Goal: Transaction & Acquisition: Book appointment/travel/reservation

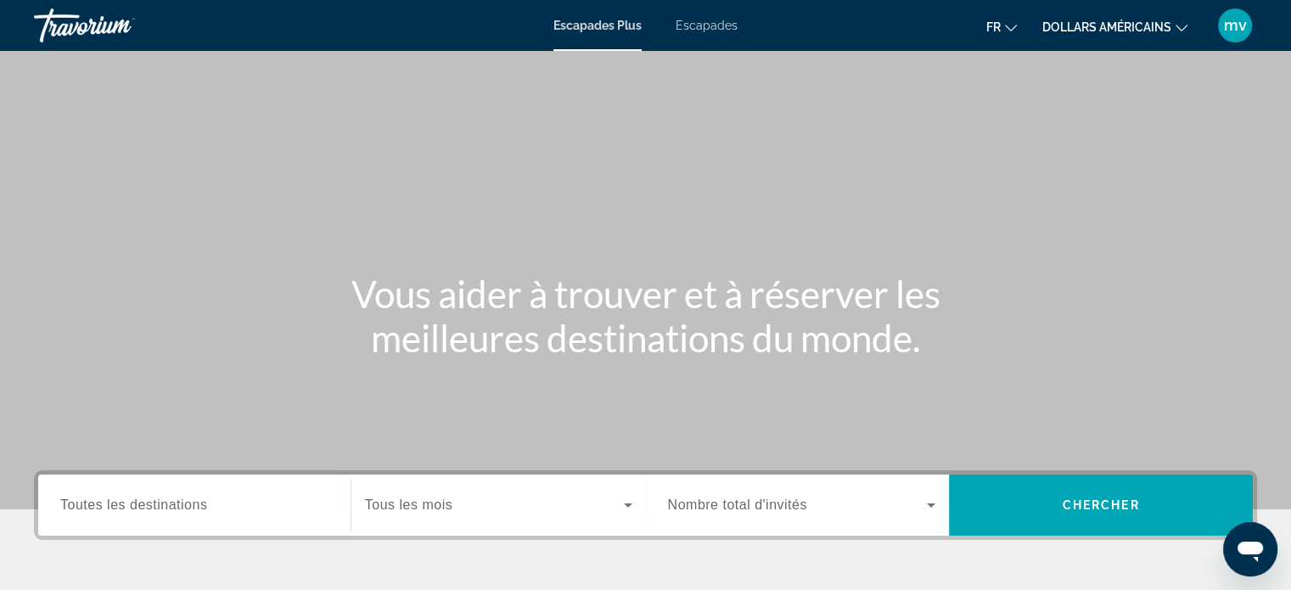
click at [708, 20] on font "Escapades" at bounding box center [707, 26] width 62 height 14
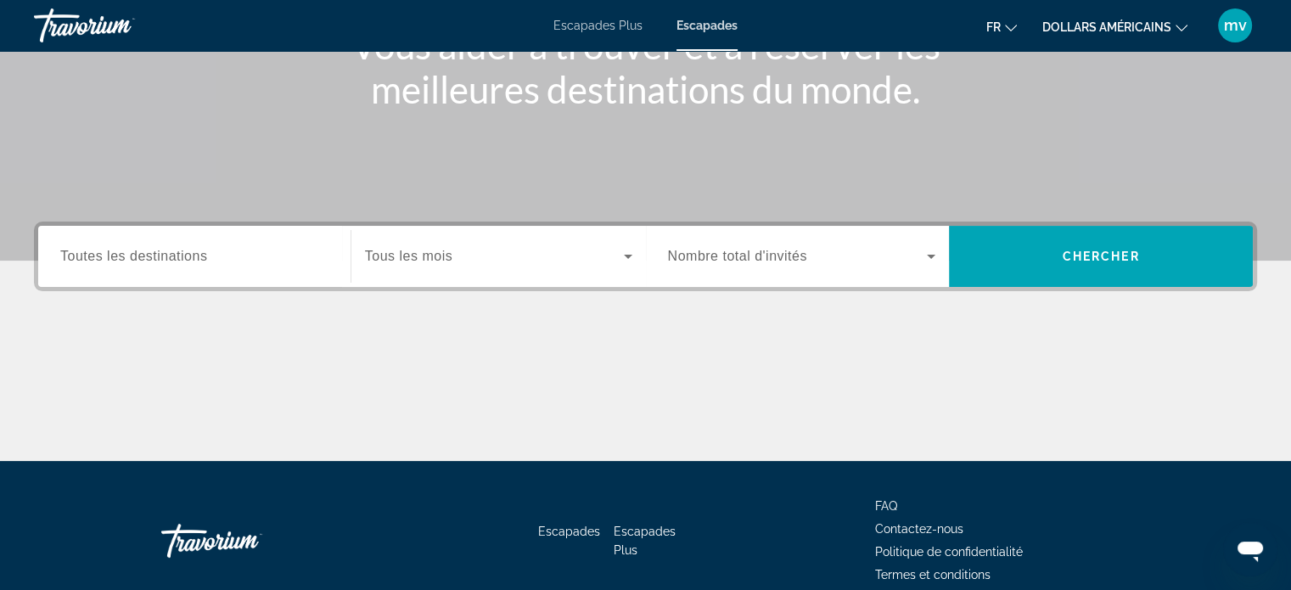
scroll to position [255, 0]
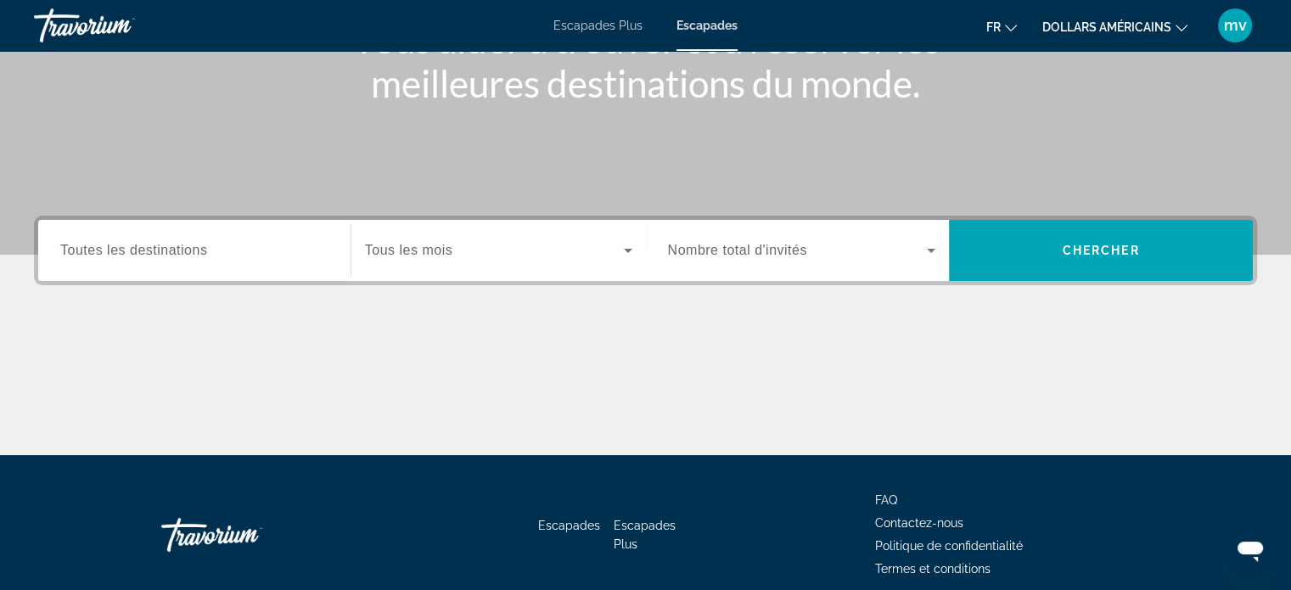
click at [72, 254] on span "Toutes les destinations" at bounding box center [133, 250] width 147 height 14
click at [72, 254] on input "Destination Toutes les destinations" at bounding box center [194, 251] width 268 height 20
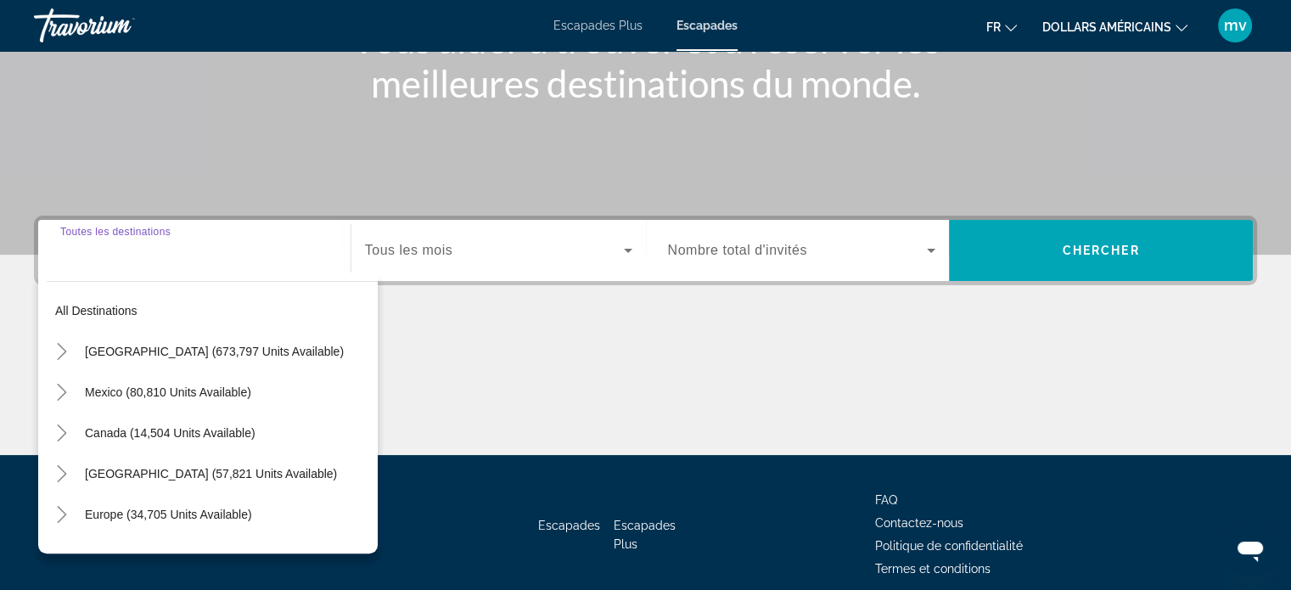
scroll to position [327, 0]
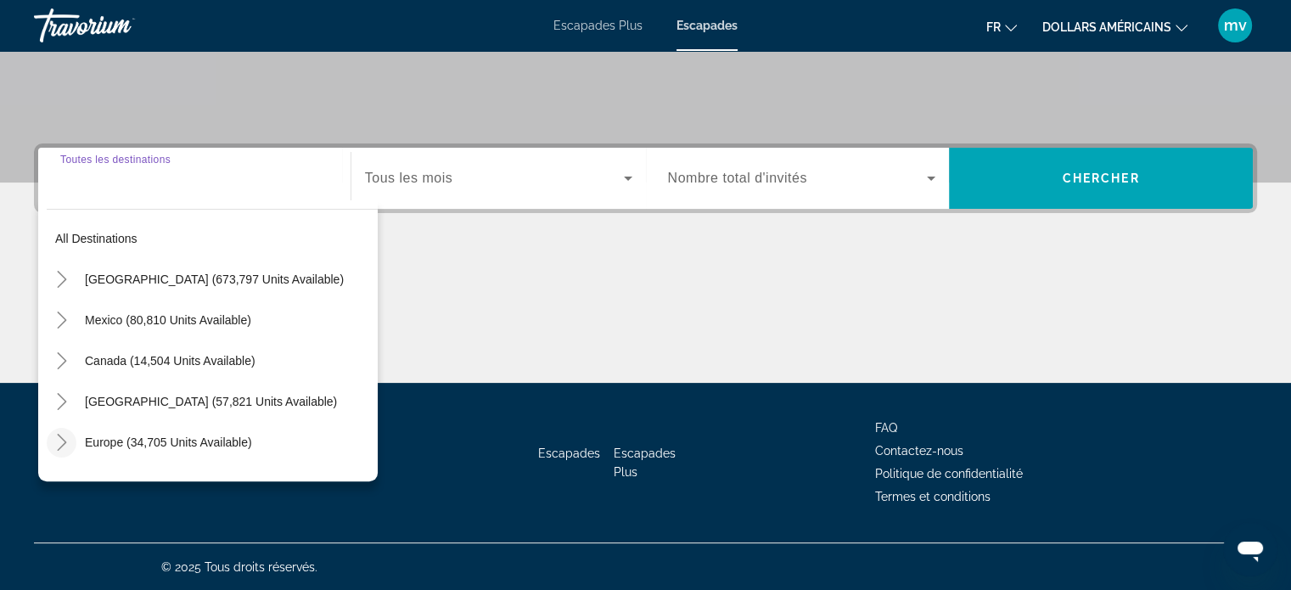
click at [61, 444] on icon "Toggle Europe (34,705 units available)" at bounding box center [61, 442] width 9 height 17
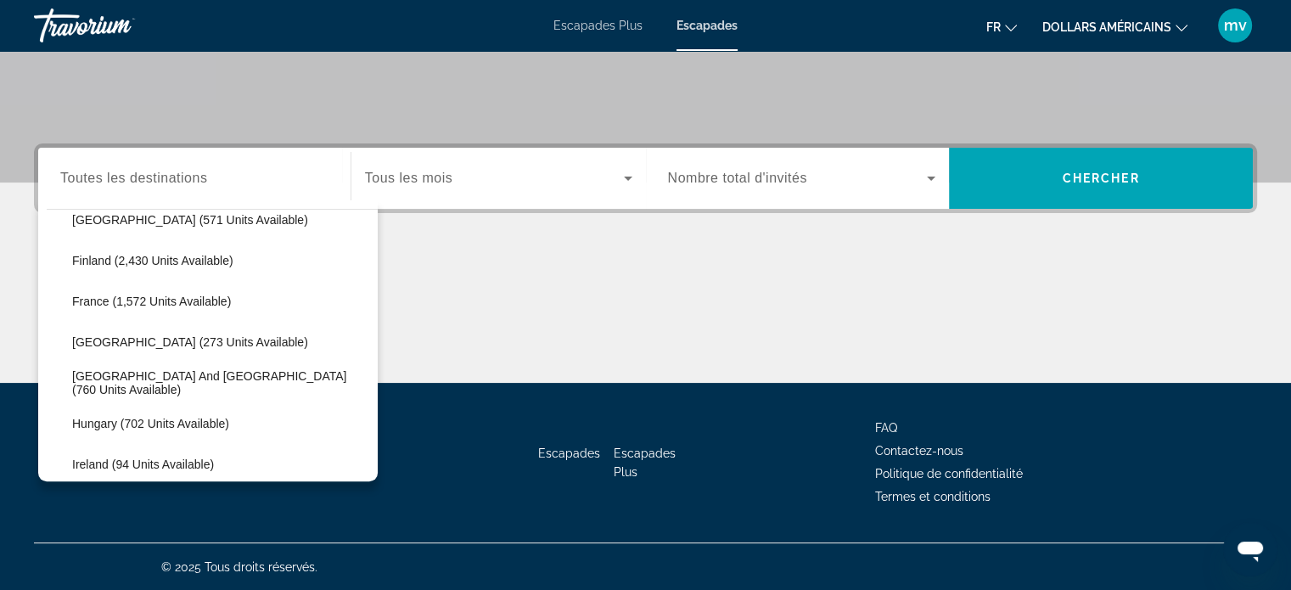
scroll to position [467, 0]
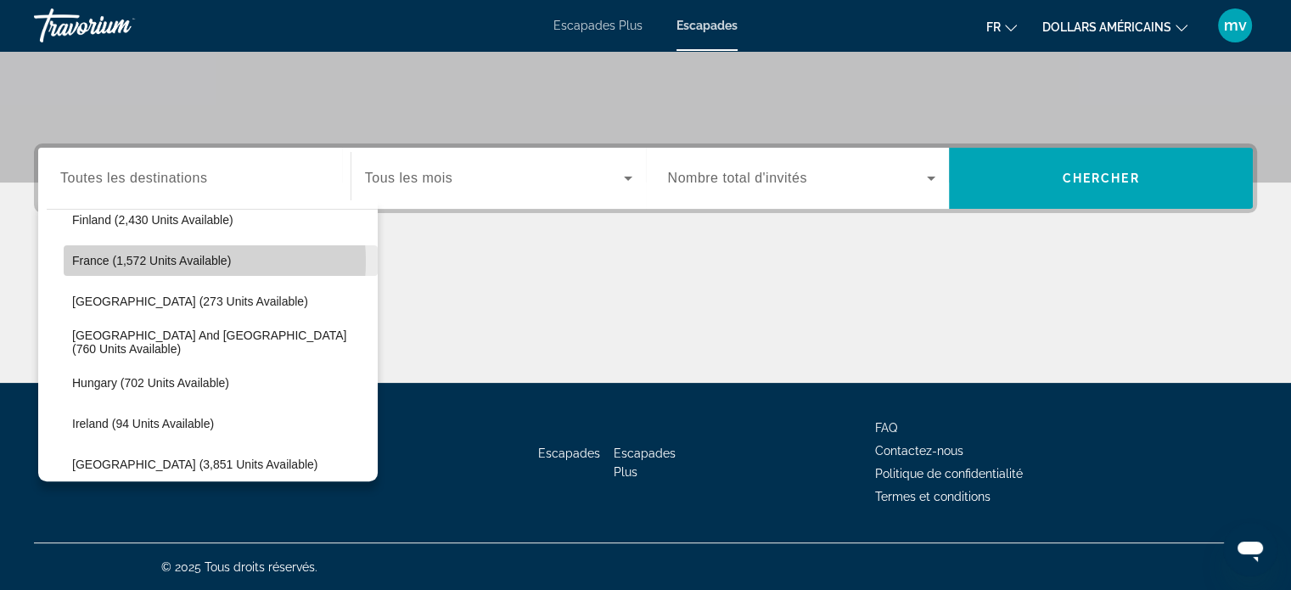
click at [167, 260] on span "France (1,572 units available)" at bounding box center [151, 261] width 159 height 14
type input "**********"
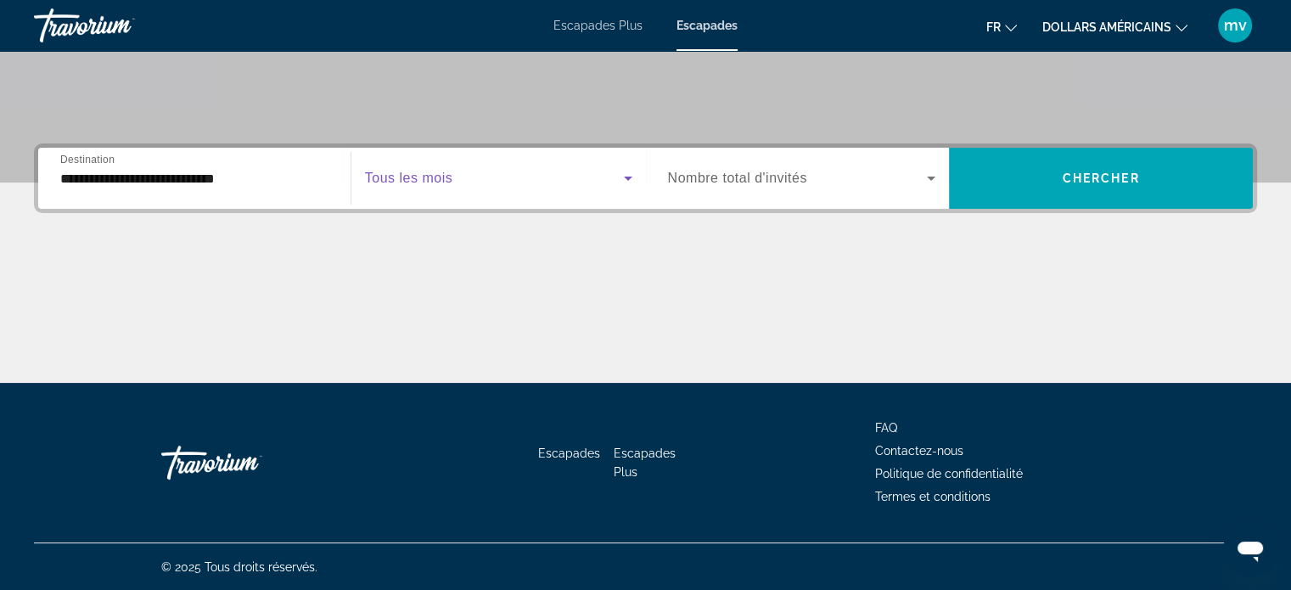
click at [627, 181] on icon "Search widget" at bounding box center [628, 178] width 20 height 20
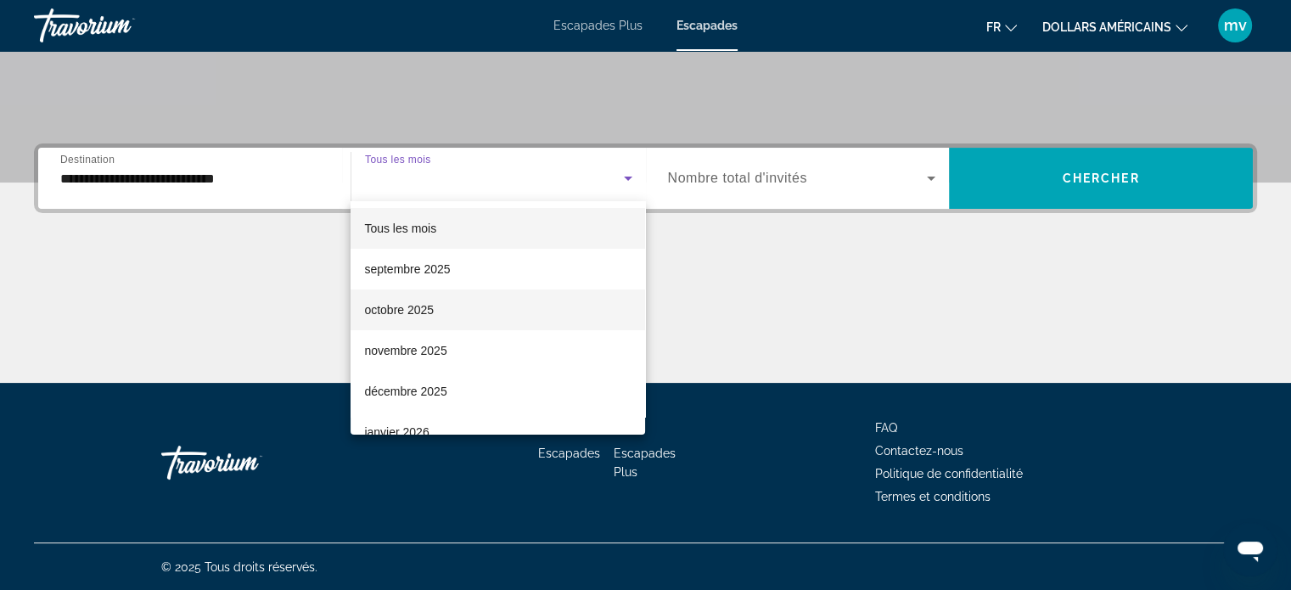
click at [438, 308] on mat-option "octobre 2025" at bounding box center [498, 309] width 295 height 41
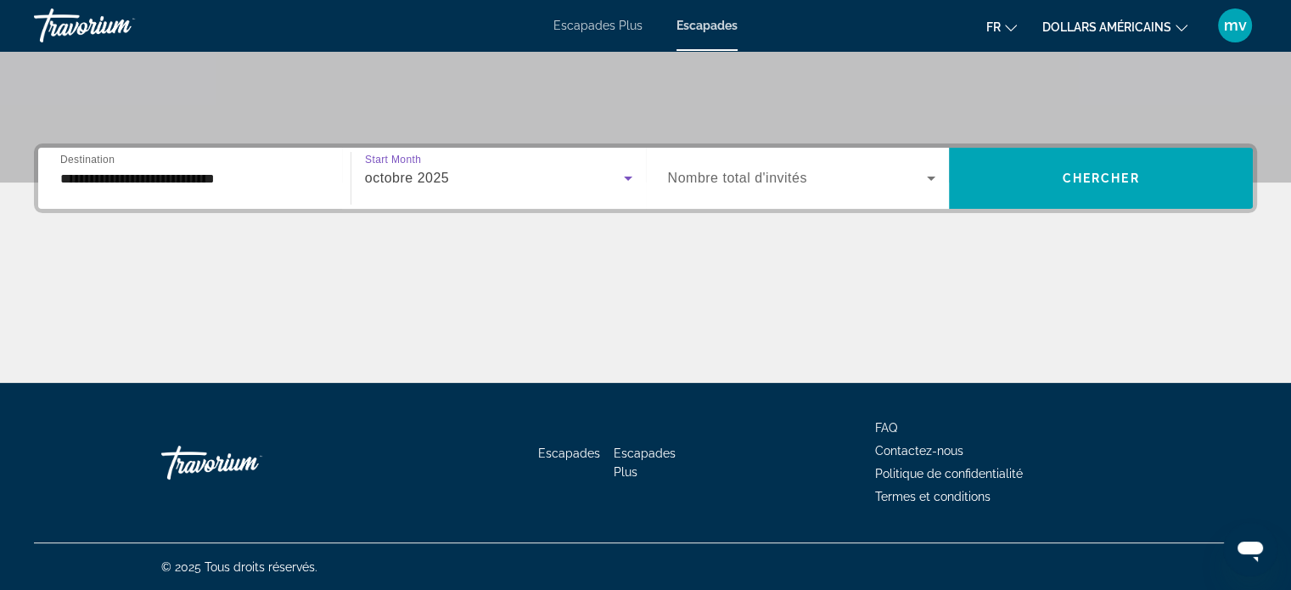
click at [928, 179] on icon "Search widget" at bounding box center [931, 178] width 20 height 20
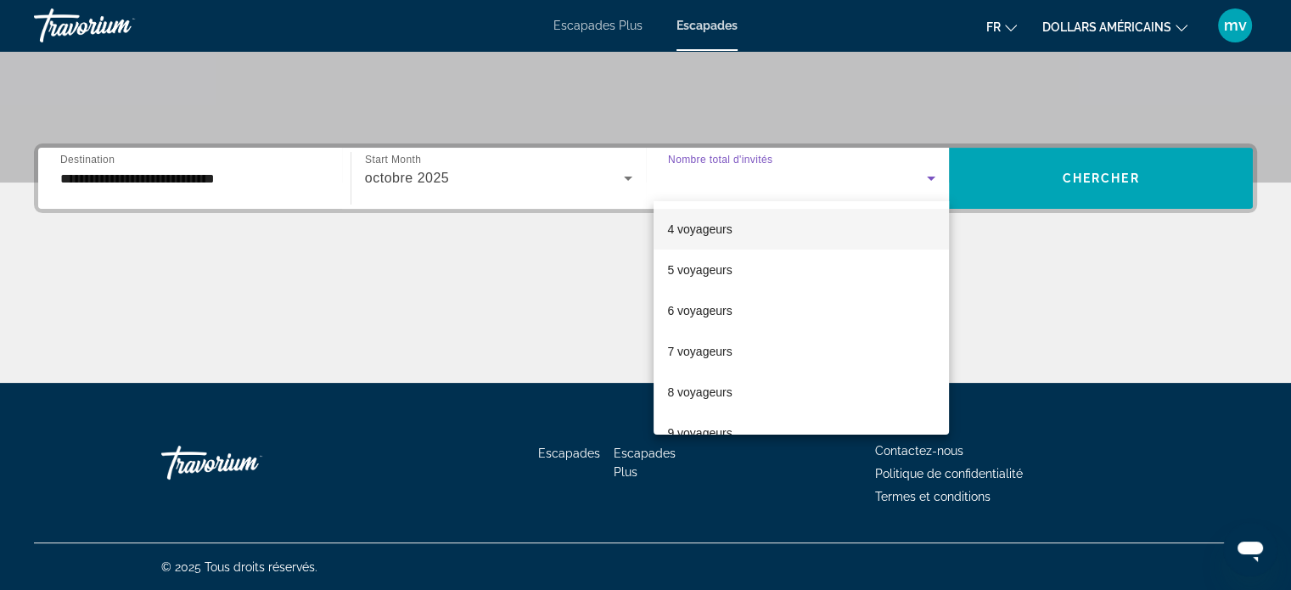
scroll to position [170, 0]
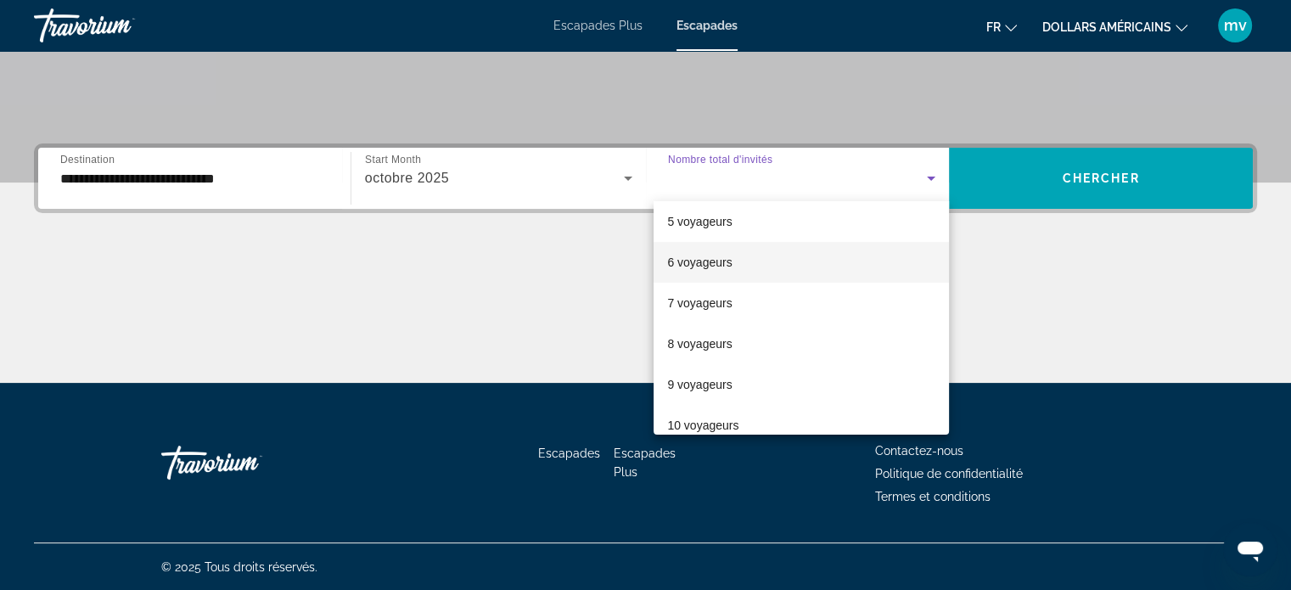
click at [727, 264] on font "6 voyageurs" at bounding box center [699, 262] width 65 height 14
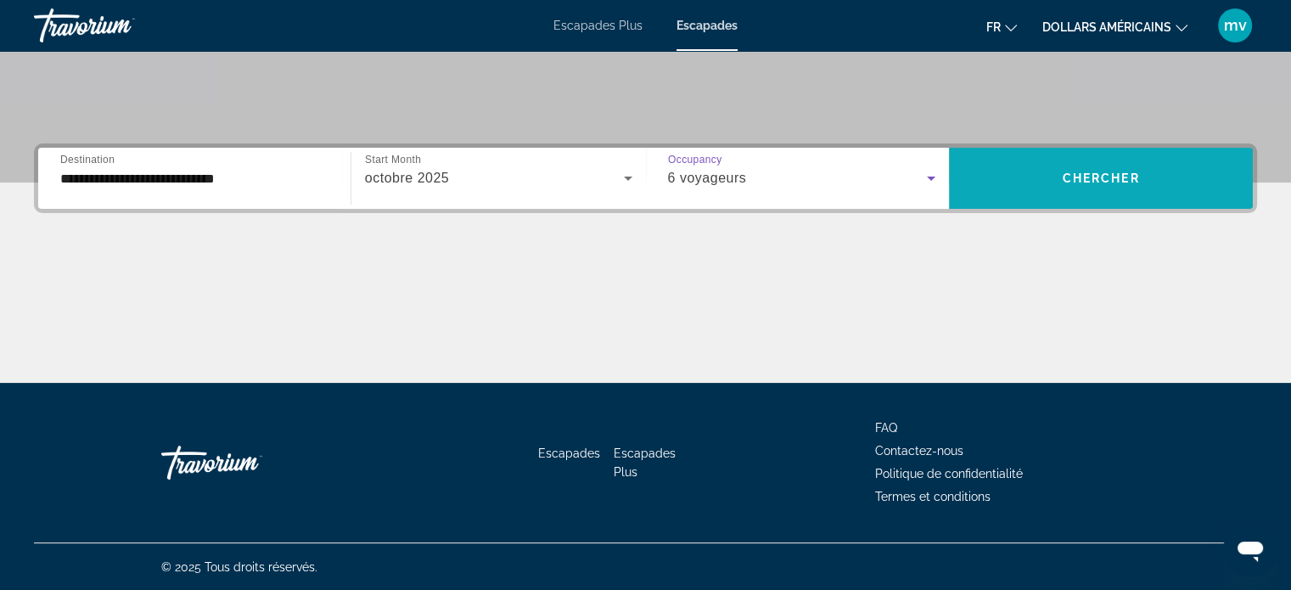
click at [1059, 164] on span "Search widget" at bounding box center [1101, 178] width 304 height 41
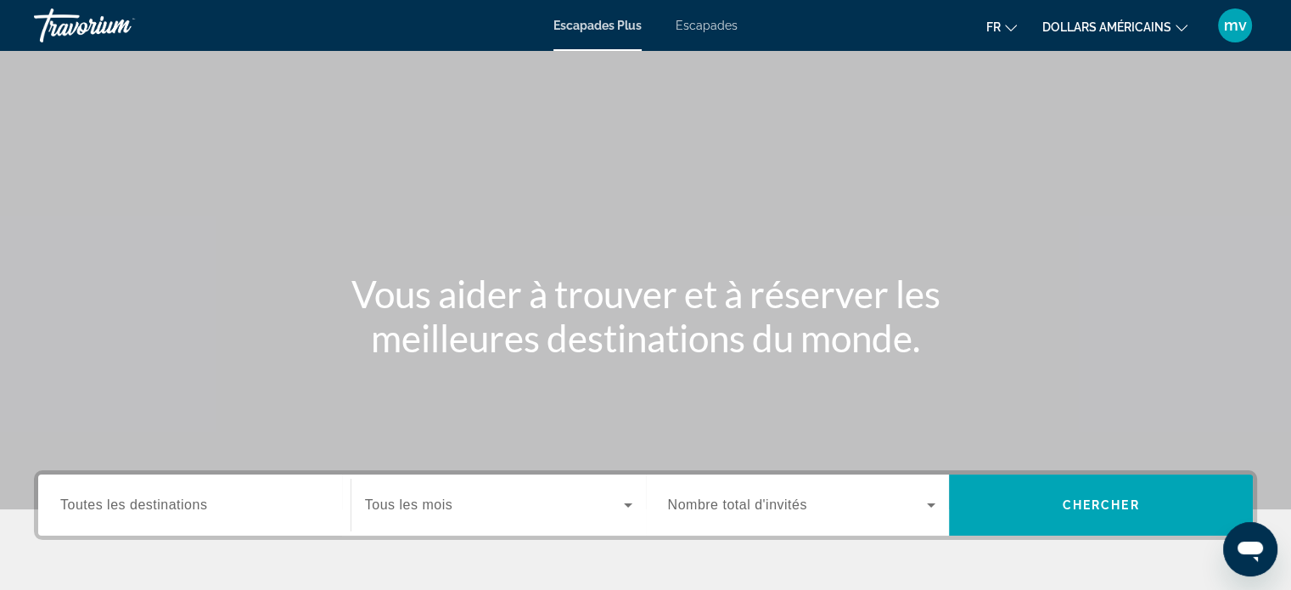
click at [713, 23] on font "Escapades" at bounding box center [707, 26] width 62 height 14
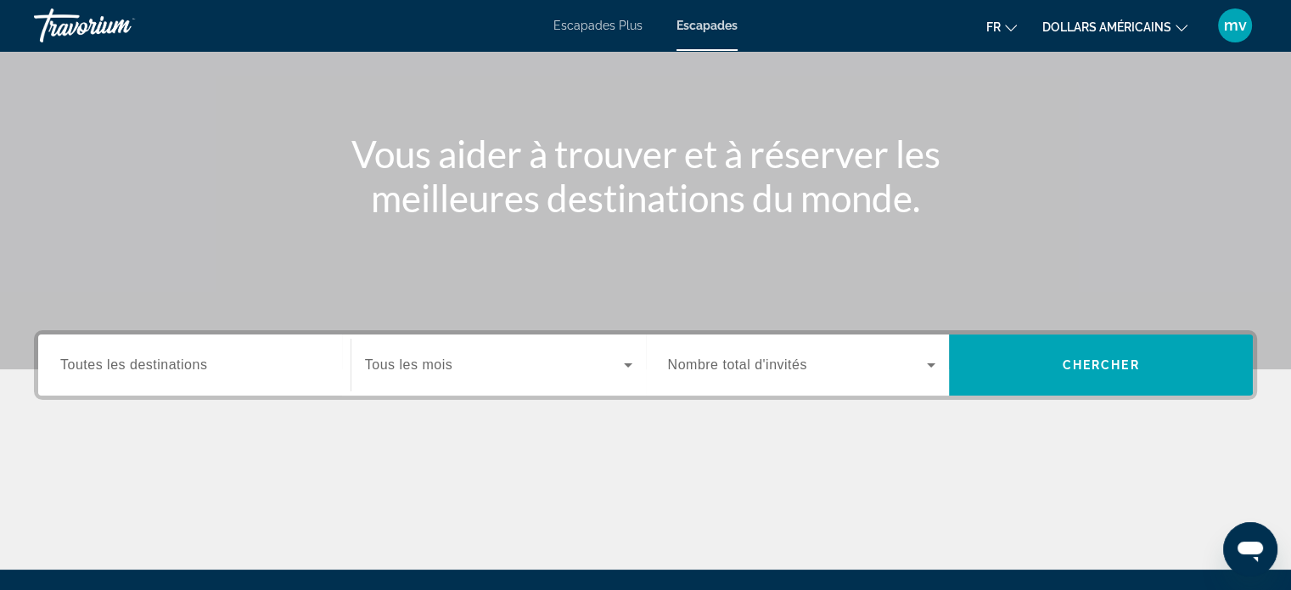
scroll to position [170, 0]
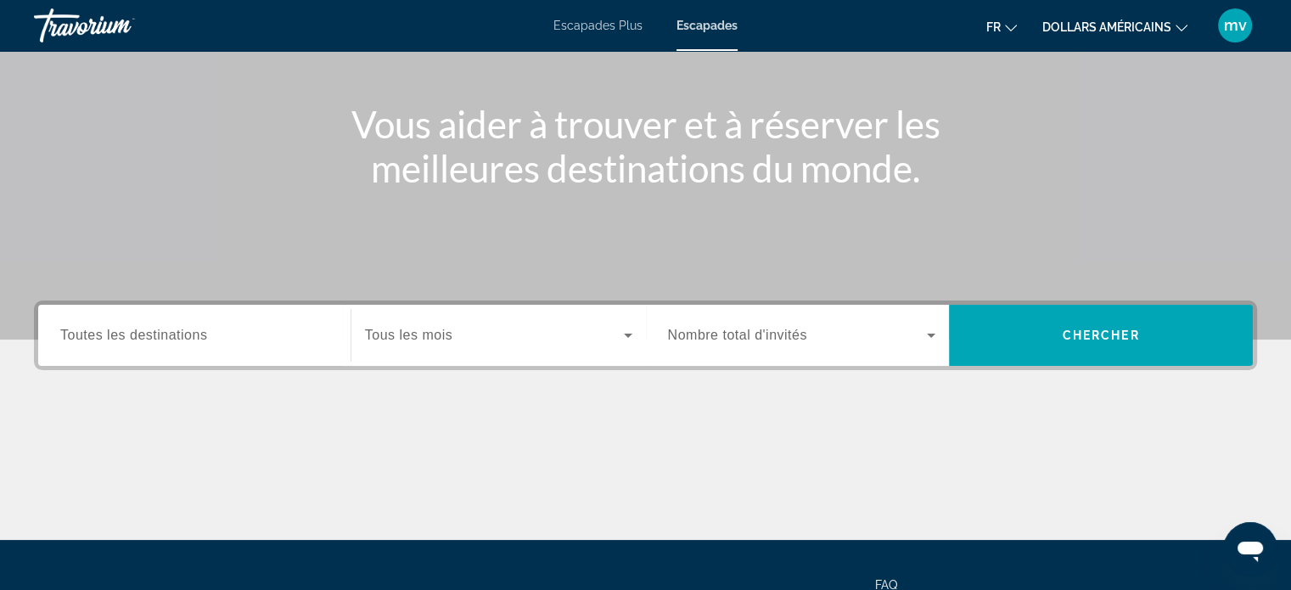
click at [132, 335] on span "Toutes les destinations" at bounding box center [133, 335] width 147 height 14
click at [132, 335] on input "Destination Toutes les destinations" at bounding box center [194, 336] width 268 height 20
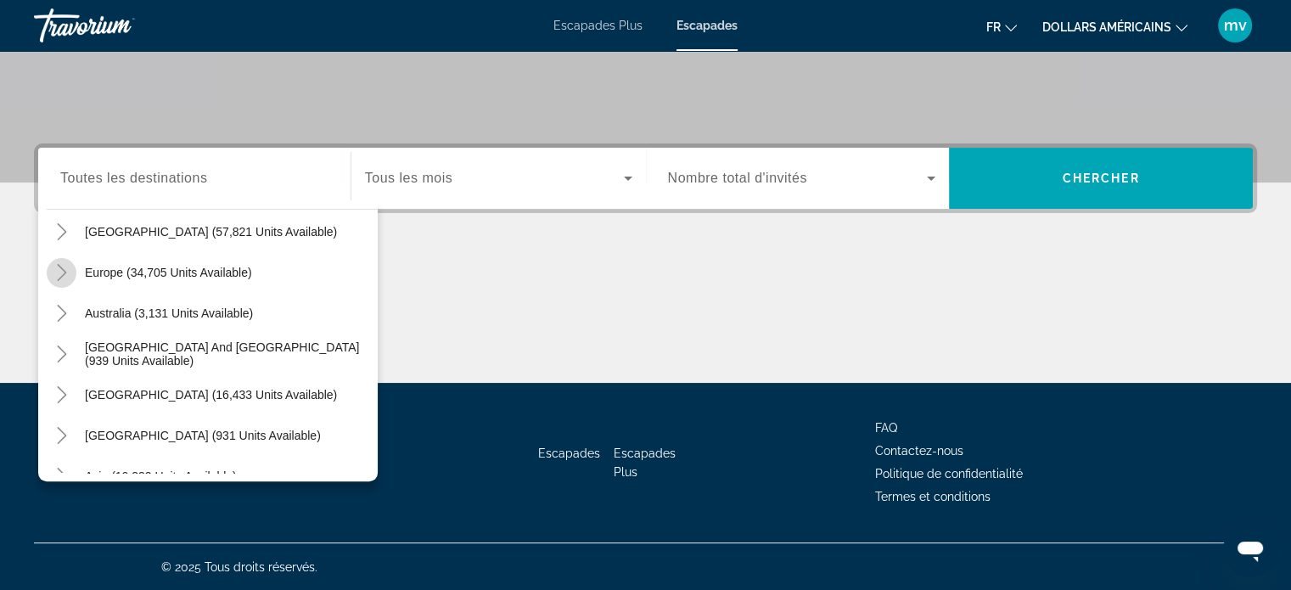
click at [65, 273] on icon "Toggle Europe (34,705 units available)" at bounding box center [61, 272] width 17 height 17
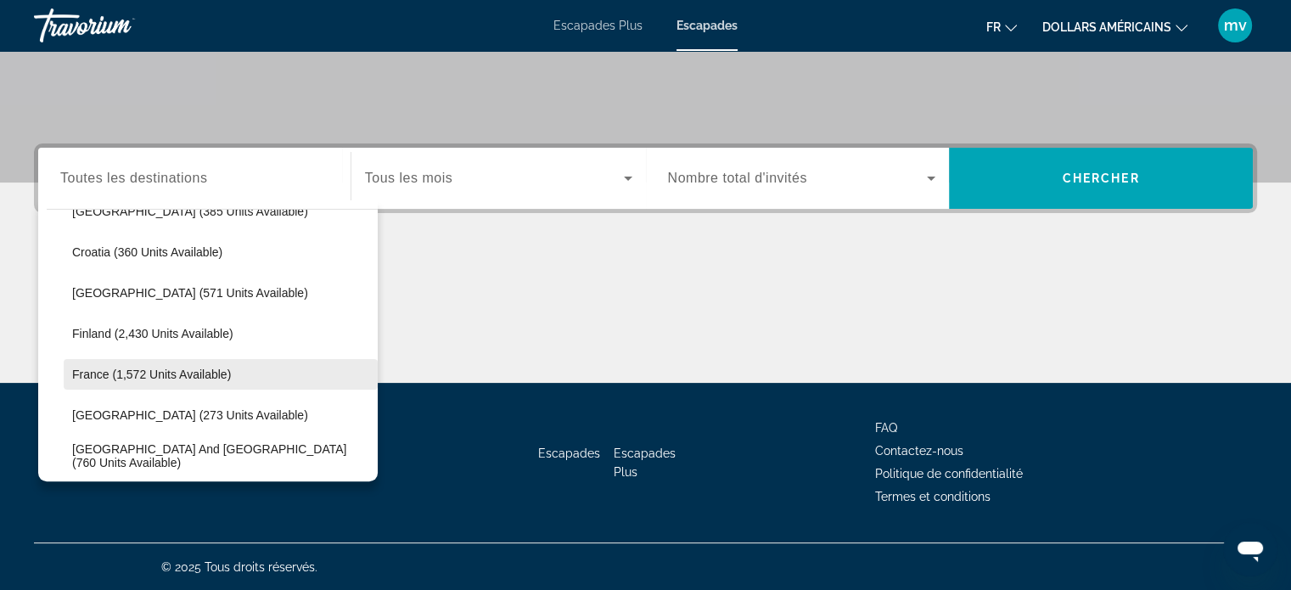
scroll to position [382, 0]
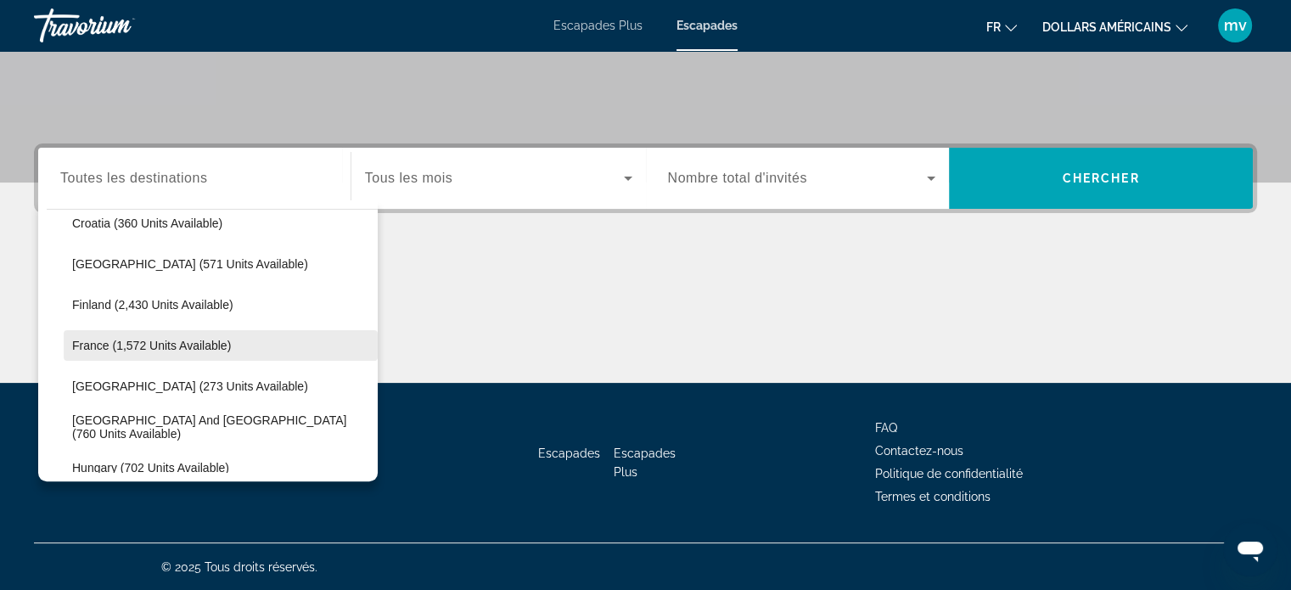
click at [107, 343] on span "France (1,572 units available)" at bounding box center [151, 346] width 159 height 14
type input "**********"
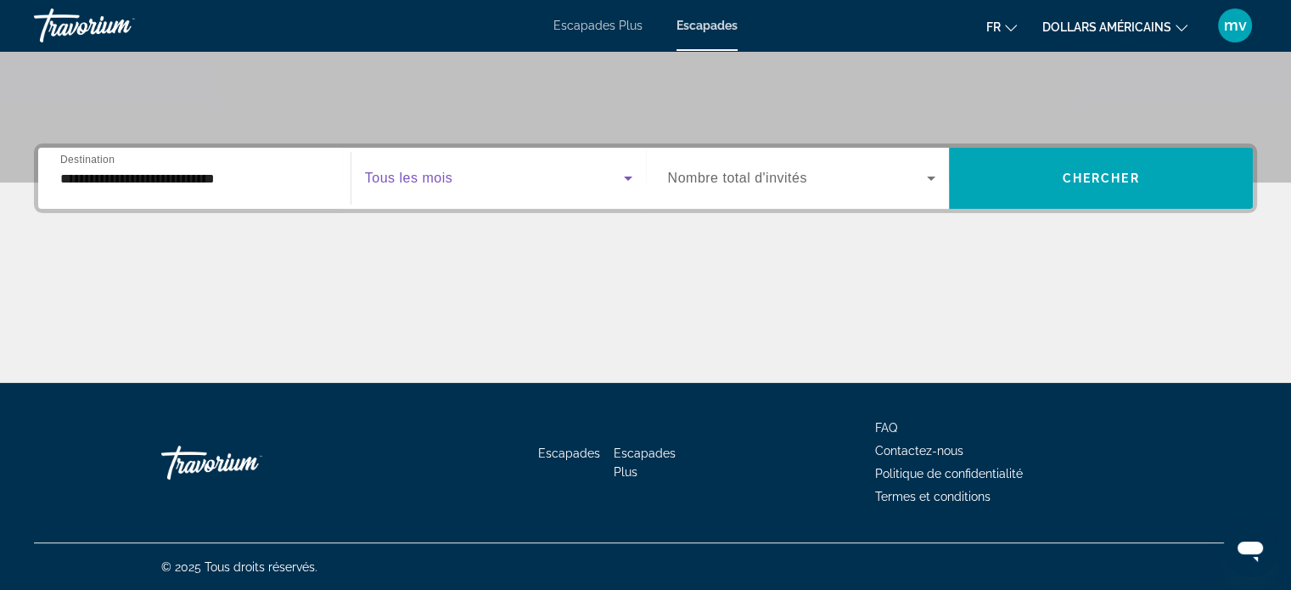
click at [632, 176] on icon "Search widget" at bounding box center [628, 178] width 20 height 20
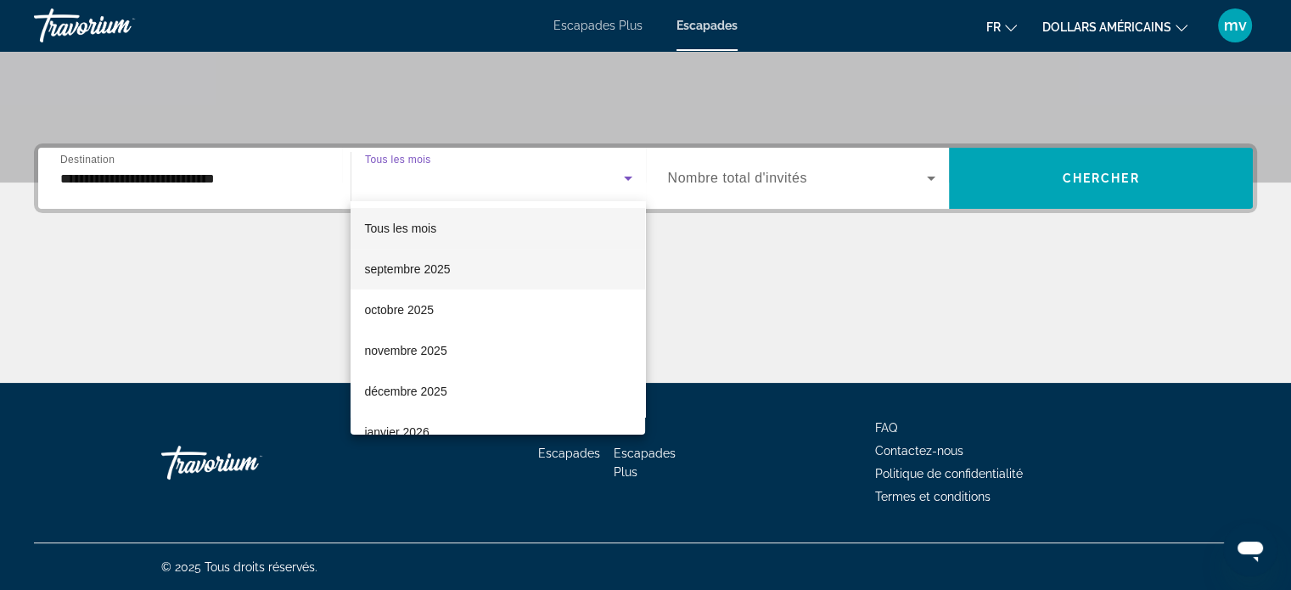
click at [427, 267] on font "septembre 2025" at bounding box center [407, 269] width 86 height 14
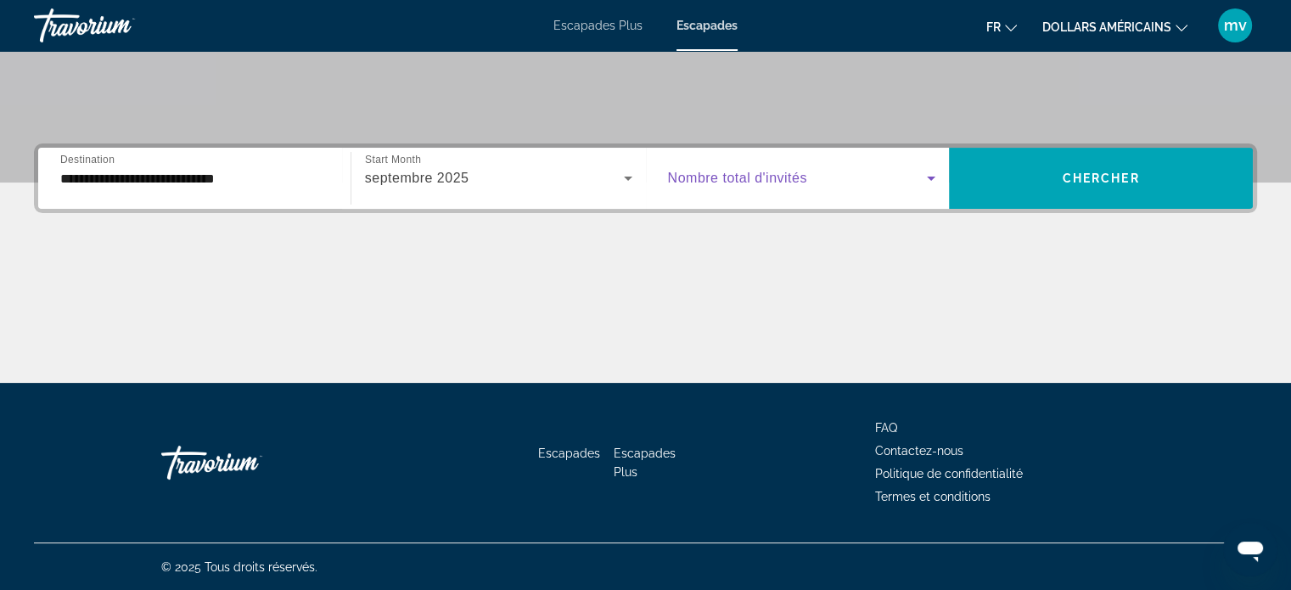
click at [930, 178] on icon "Search widget" at bounding box center [931, 179] width 8 height 4
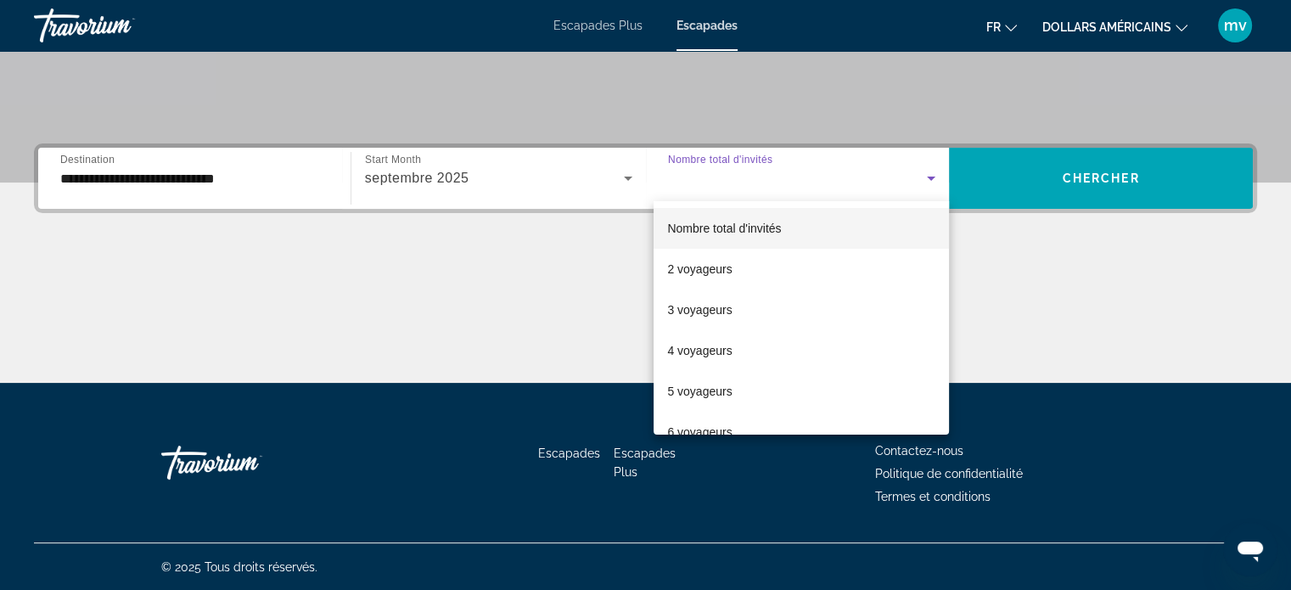
scroll to position [85, 0]
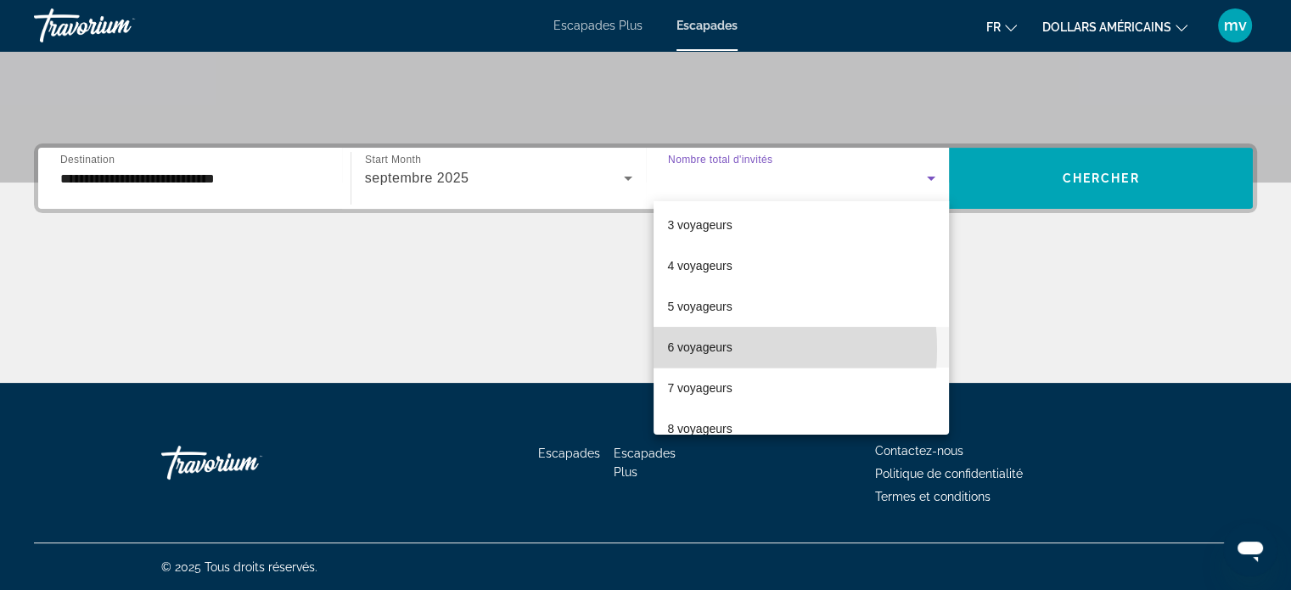
click at [699, 349] on font "6 voyageurs" at bounding box center [699, 347] width 65 height 14
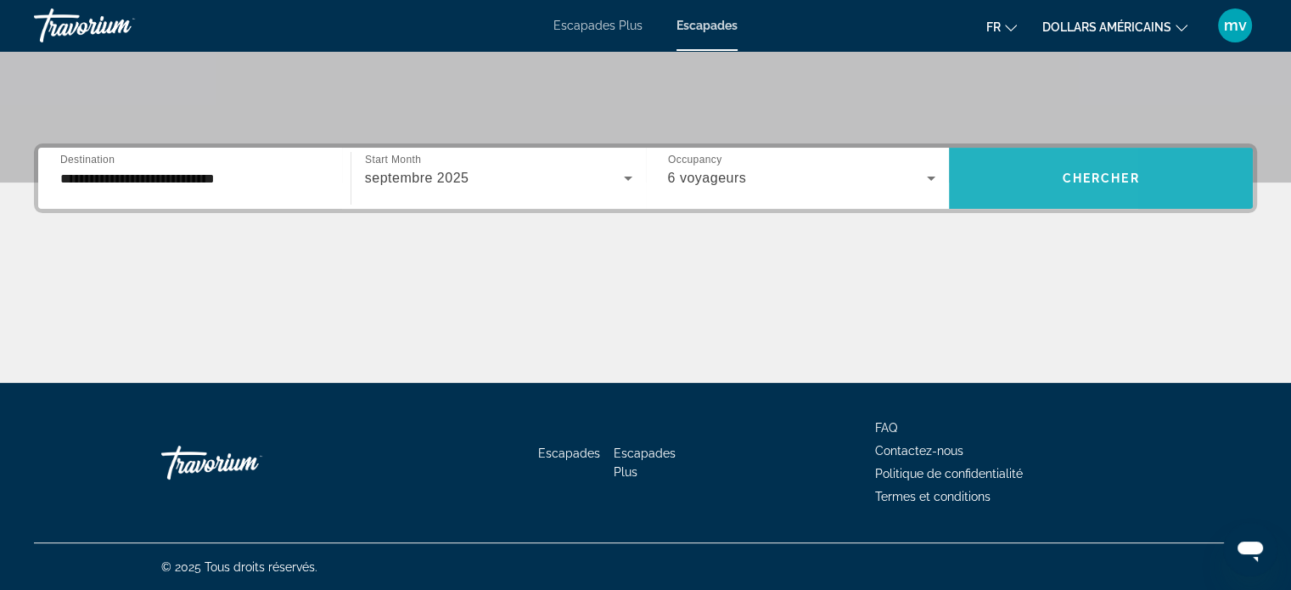
click at [982, 166] on span "Search widget" at bounding box center [1101, 178] width 304 height 41
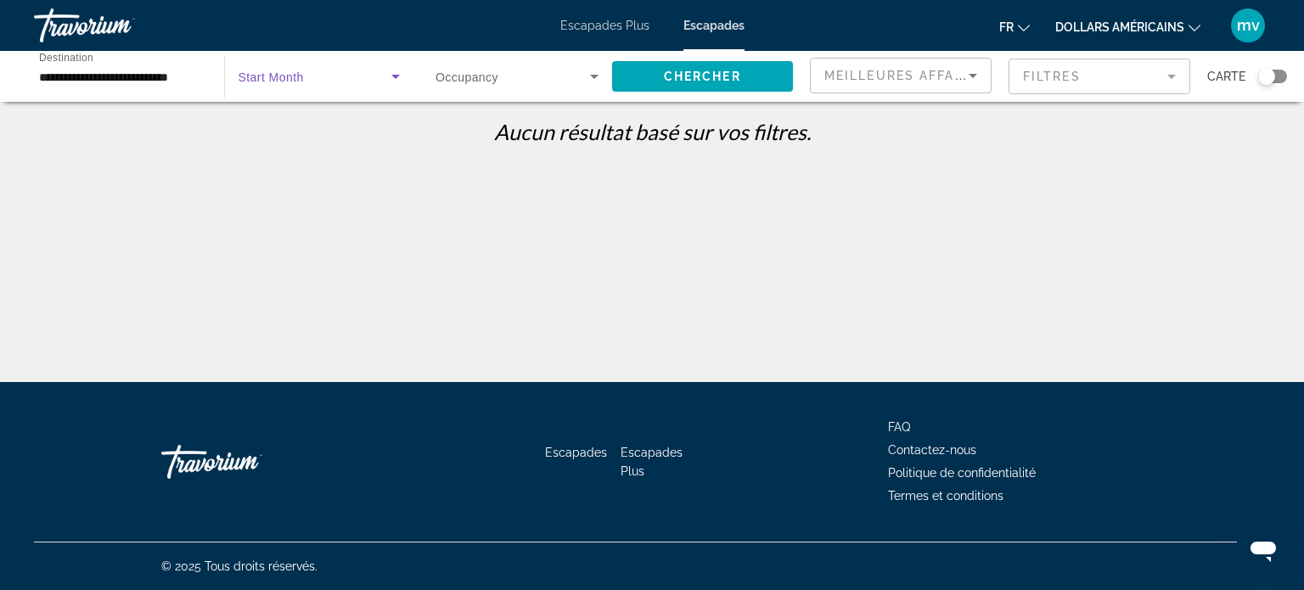
click at [396, 71] on icon "Search widget" at bounding box center [395, 76] width 20 height 20
click at [360, 121] on mat-option "Tous les mois" at bounding box center [318, 127] width 189 height 41
click at [595, 69] on icon "Search widget" at bounding box center [594, 76] width 20 height 20
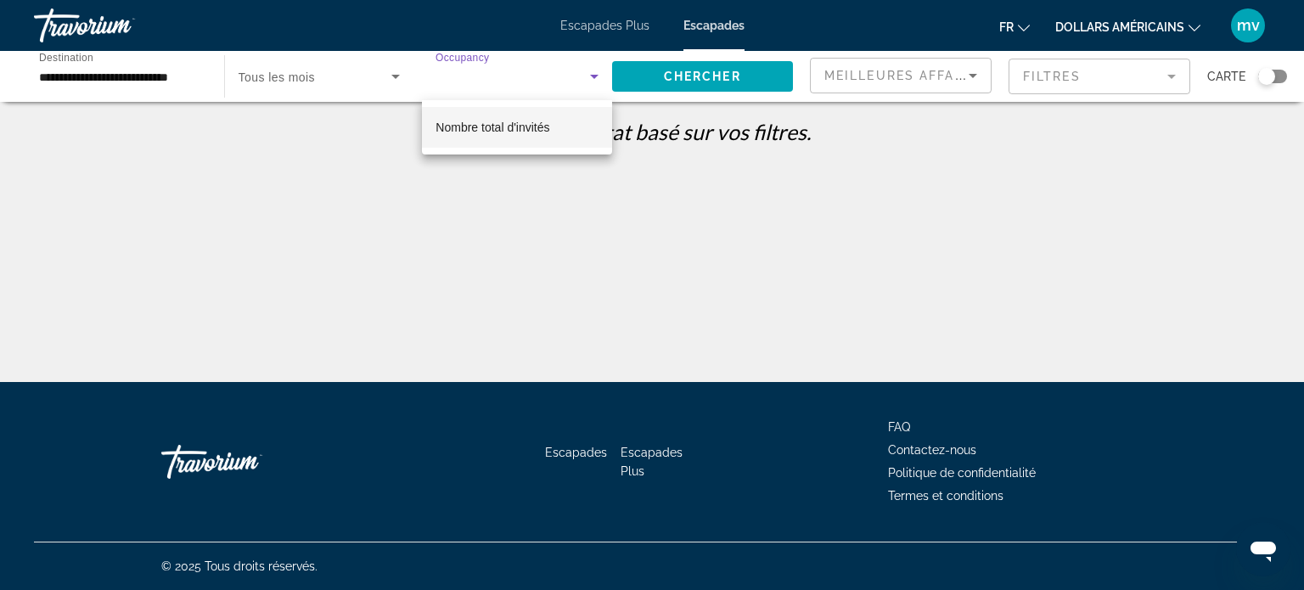
click at [575, 131] on mat-option "Nombre total d'invités" at bounding box center [517, 127] width 190 height 41
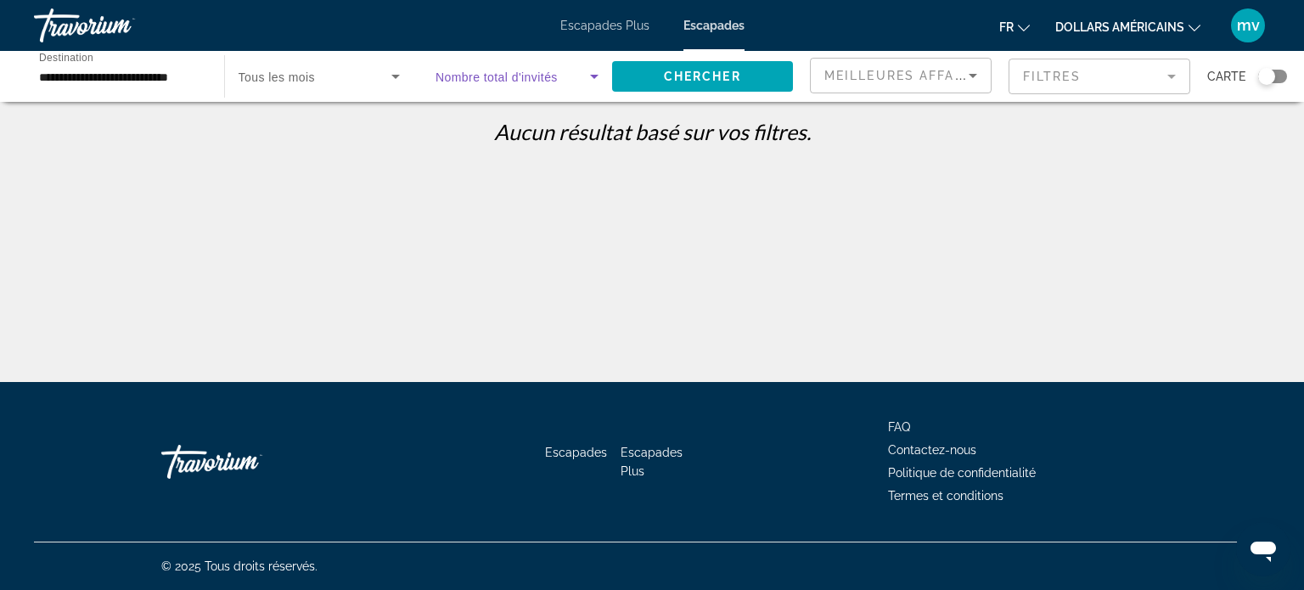
click at [594, 74] on icon "Search widget" at bounding box center [594, 76] width 20 height 20
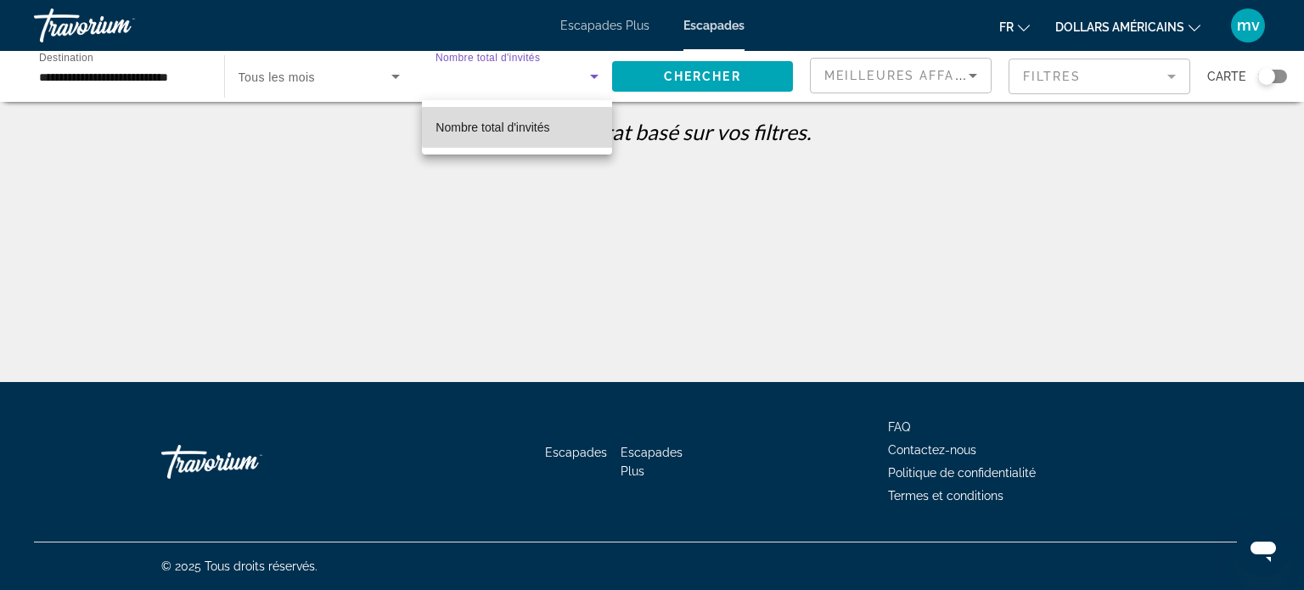
click at [530, 125] on font "Nombre total d'invités" at bounding box center [492, 128] width 114 height 14
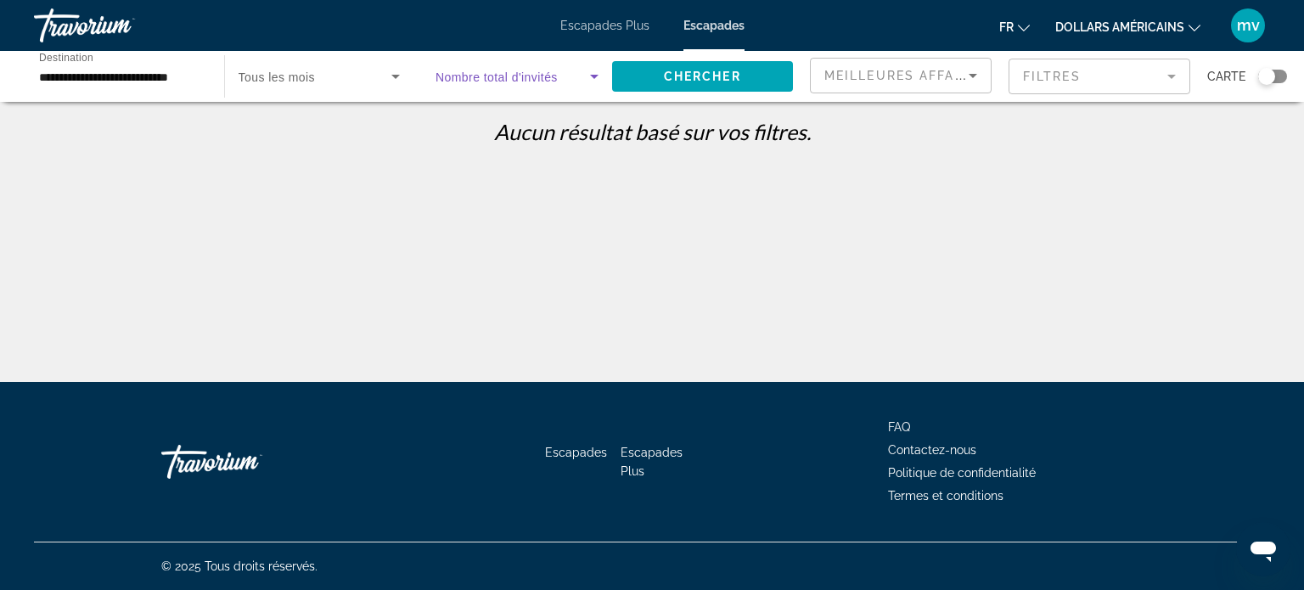
click at [391, 76] on icon "Search widget" at bounding box center [395, 76] width 20 height 20
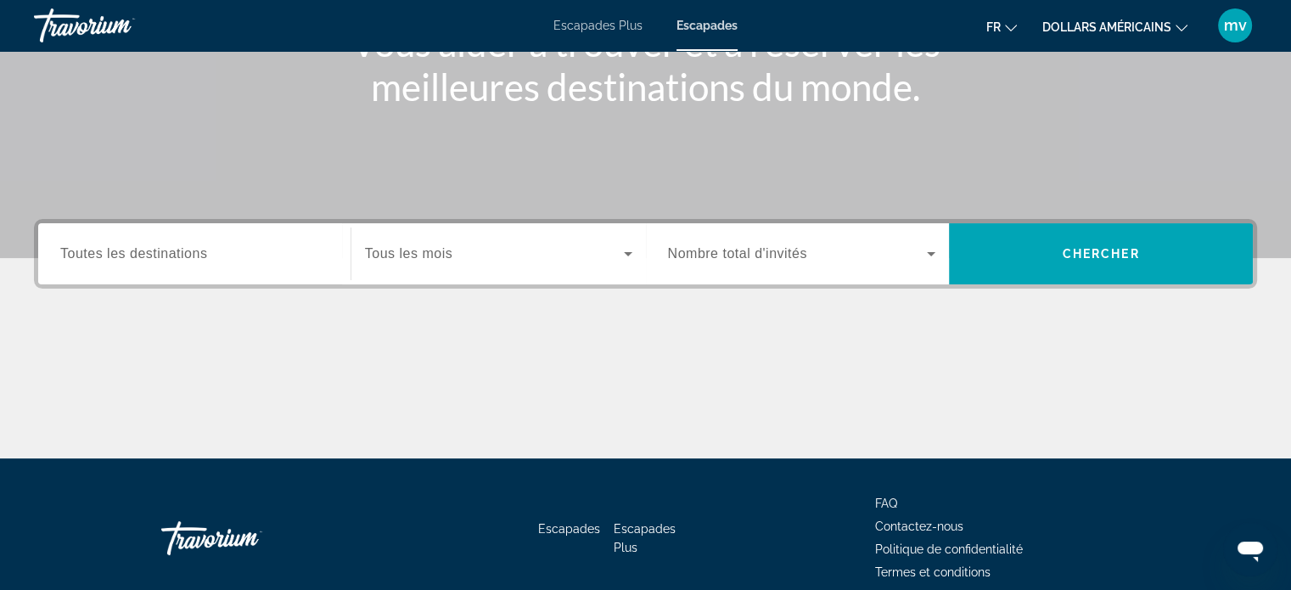
scroll to position [255, 0]
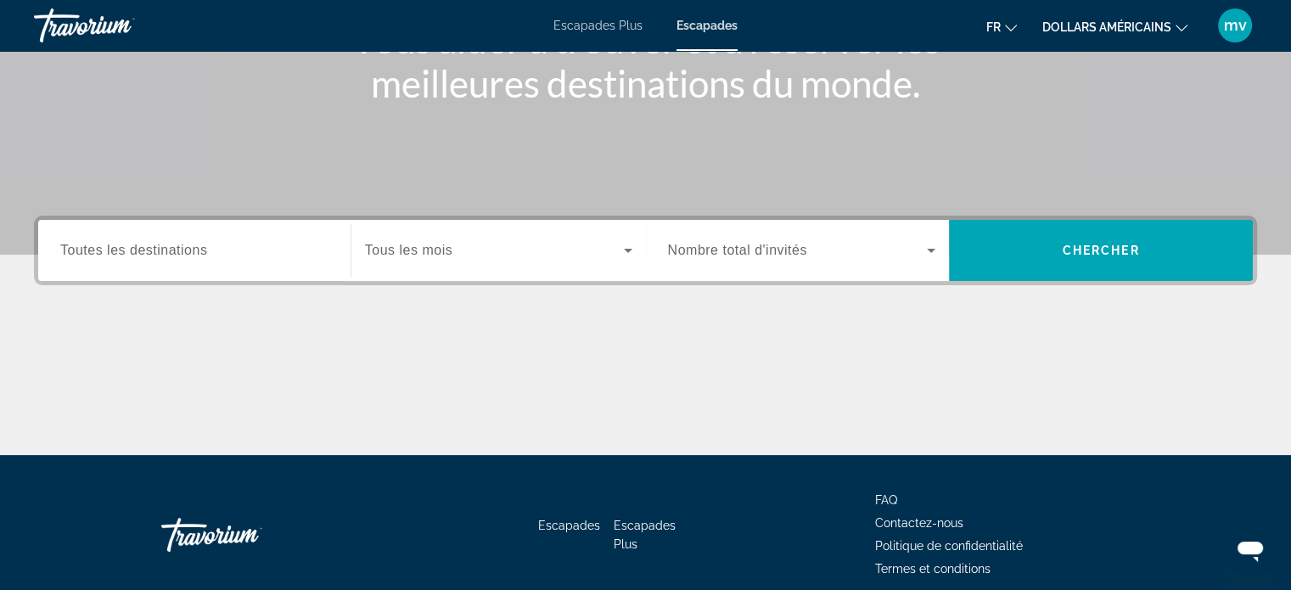
click at [106, 247] on span "Toutes les destinations" at bounding box center [133, 250] width 147 height 14
click at [106, 247] on input "Destination Toutes les destinations" at bounding box center [194, 251] width 268 height 20
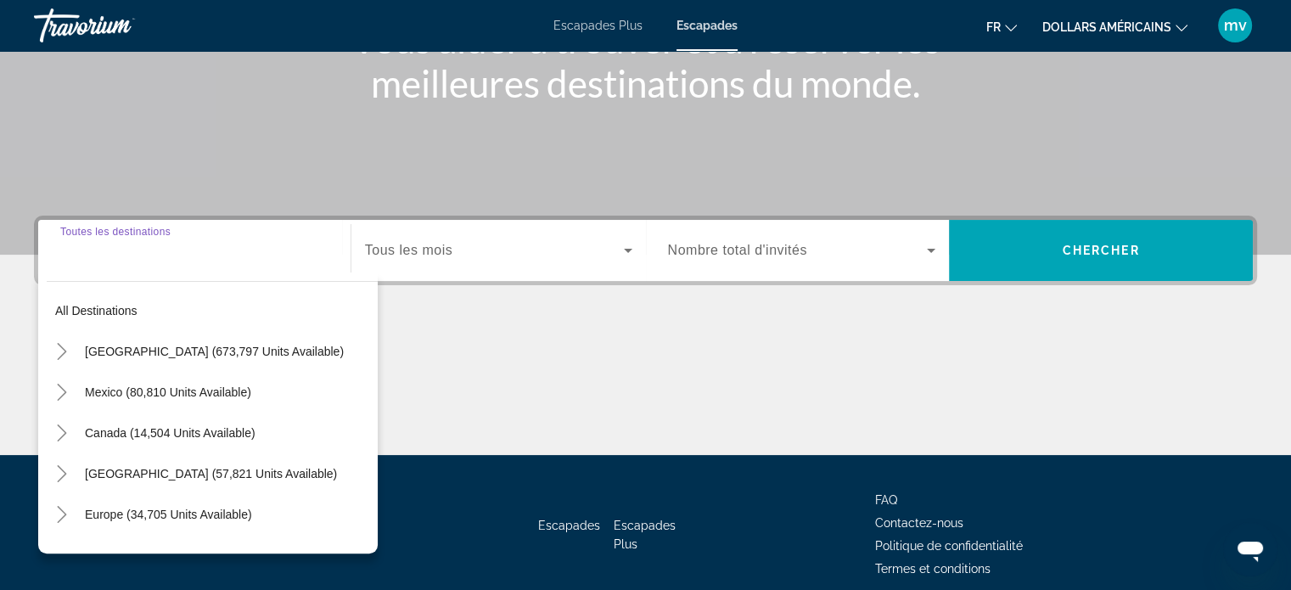
scroll to position [327, 0]
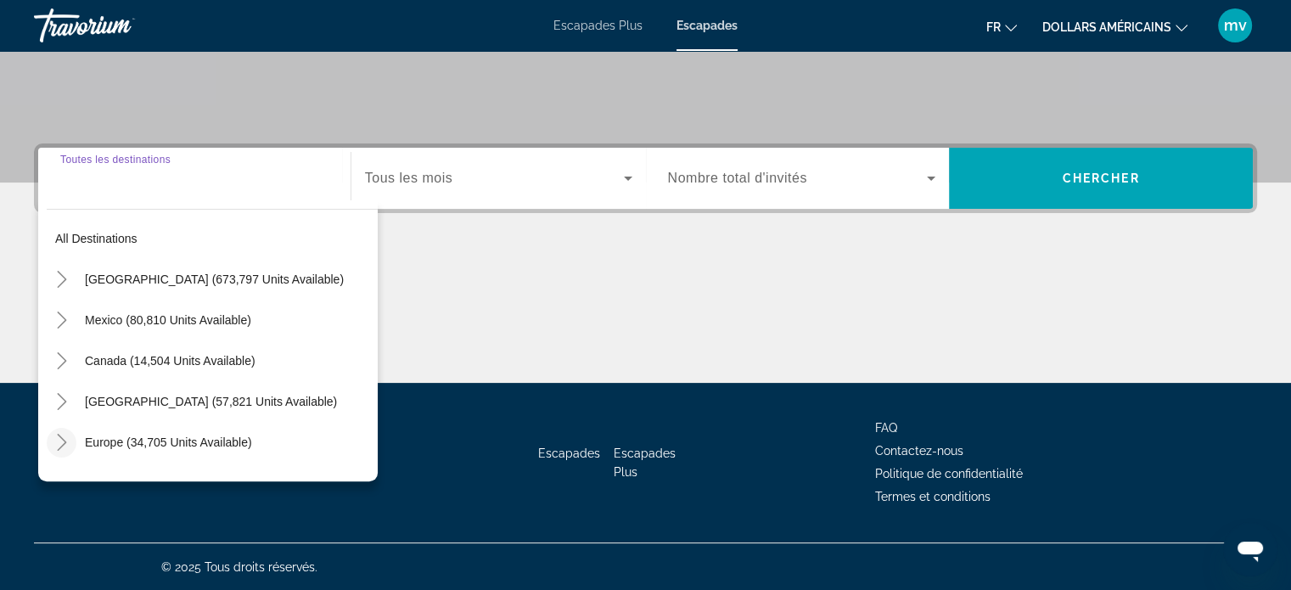
click at [65, 437] on icon "Toggle Europe (34,705 units available)" at bounding box center [61, 442] width 17 height 17
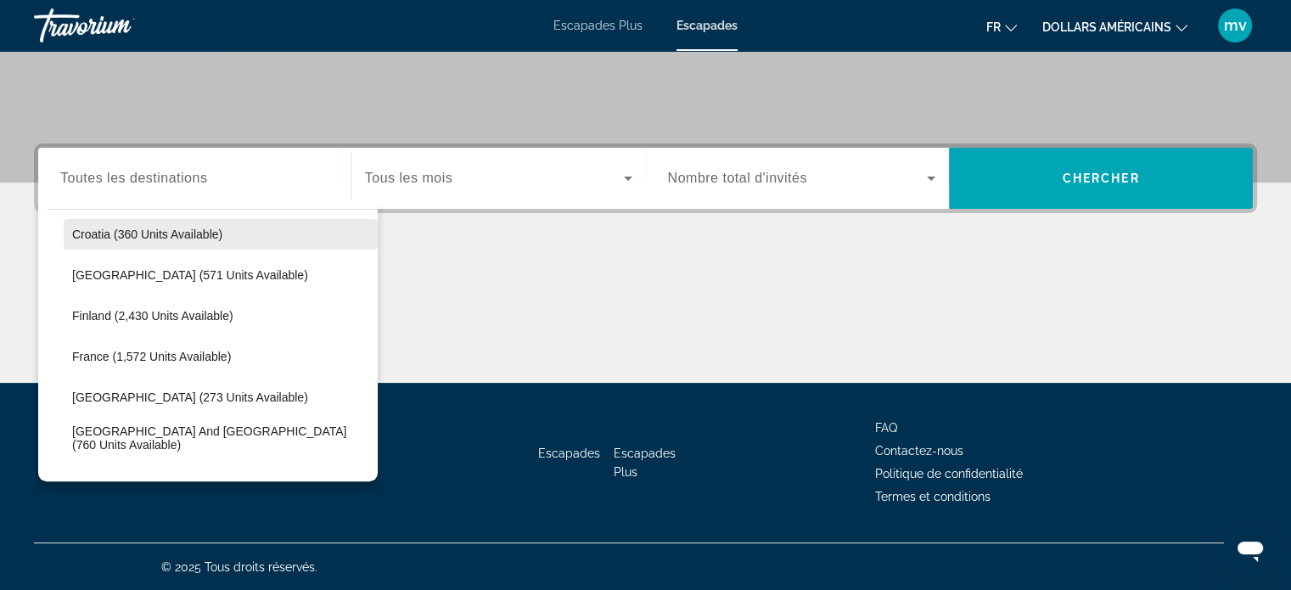
scroll to position [382, 0]
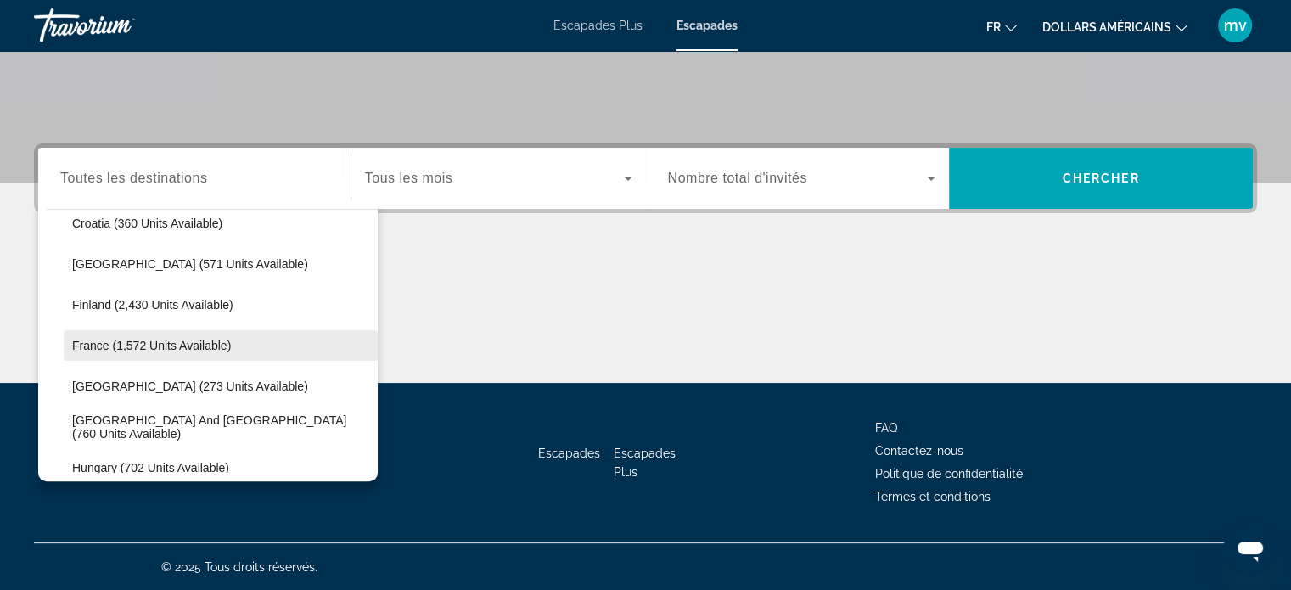
click at [109, 348] on span "France (1,572 units available)" at bounding box center [151, 346] width 159 height 14
type input "**********"
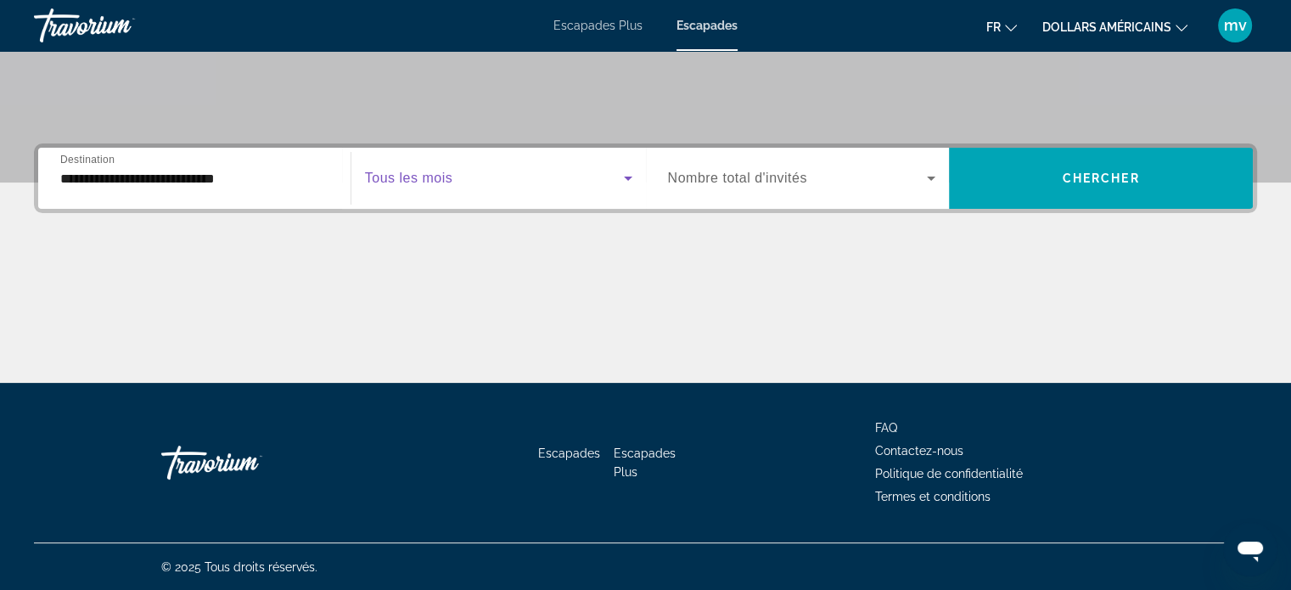
click at [628, 179] on icon "Search widget" at bounding box center [628, 178] width 20 height 20
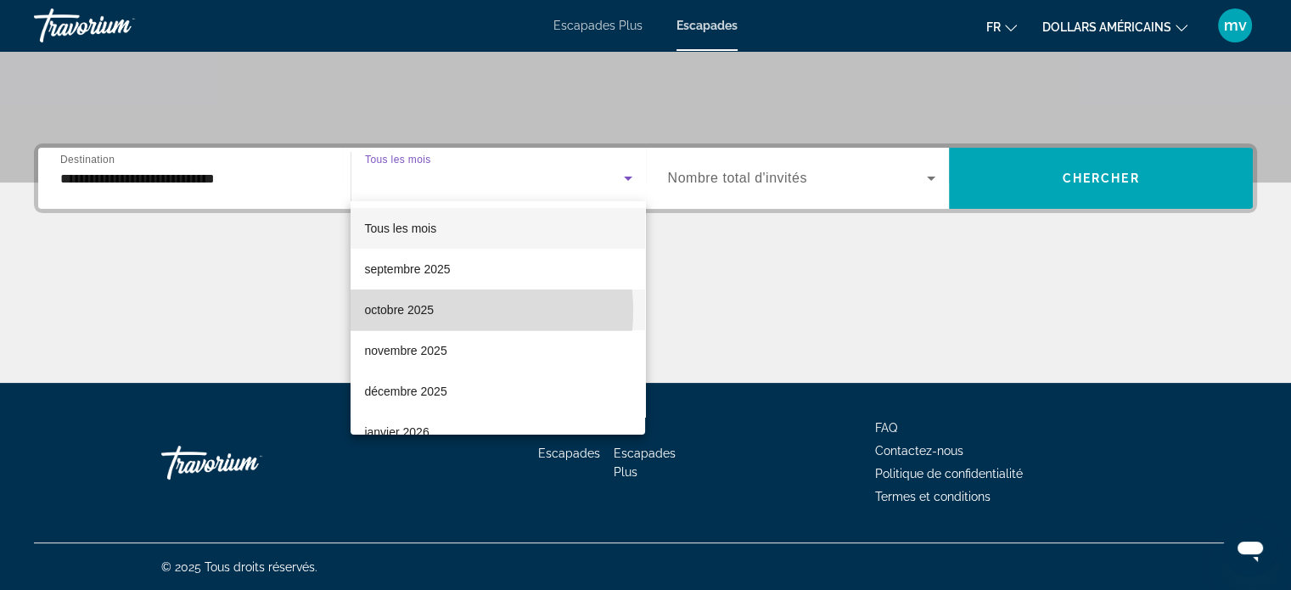
click at [430, 311] on font "octobre 2025" at bounding box center [399, 310] width 70 height 14
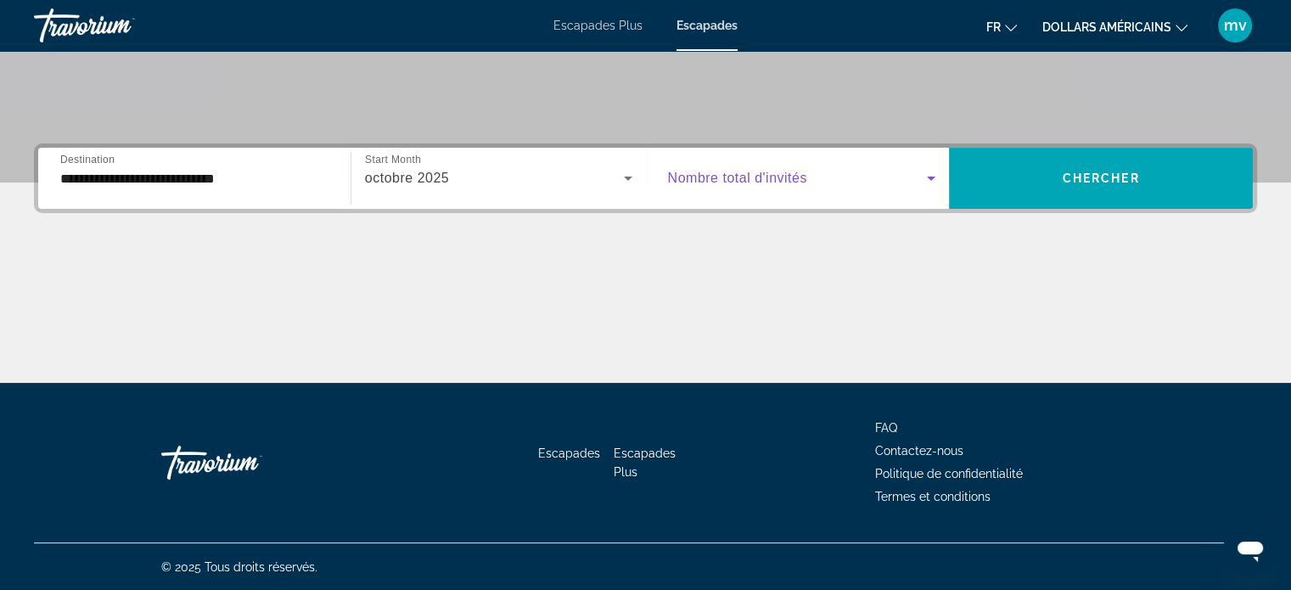
click at [930, 178] on icon "Search widget" at bounding box center [931, 179] width 8 height 4
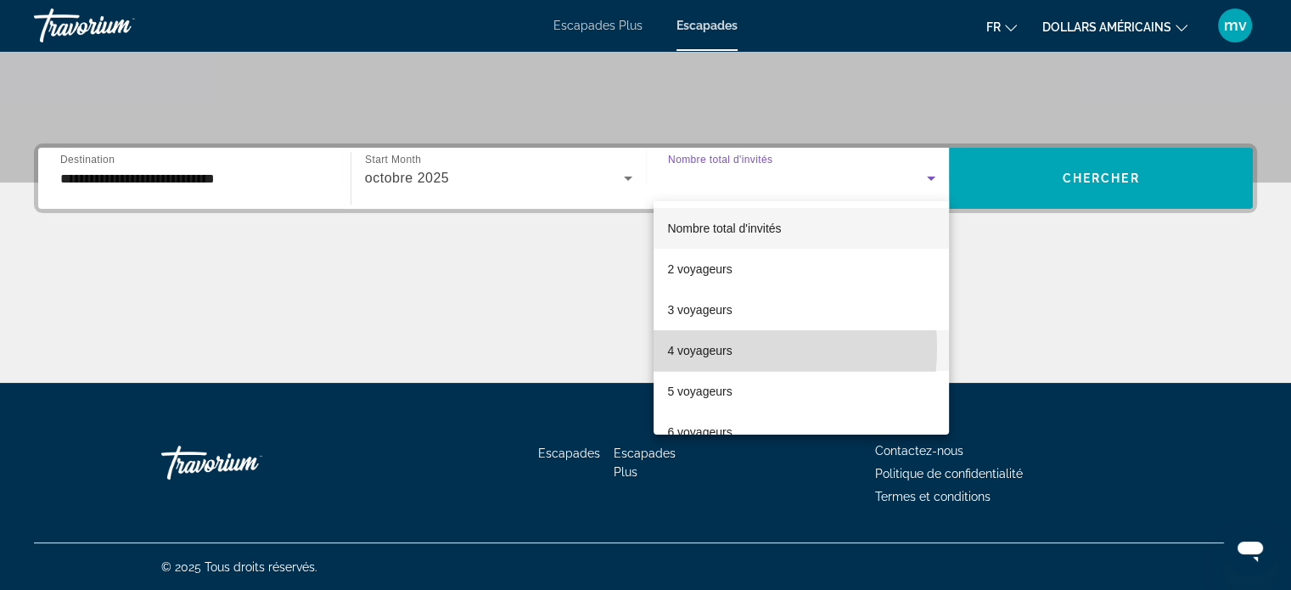
click at [718, 348] on font "4 voyageurs" at bounding box center [699, 351] width 65 height 14
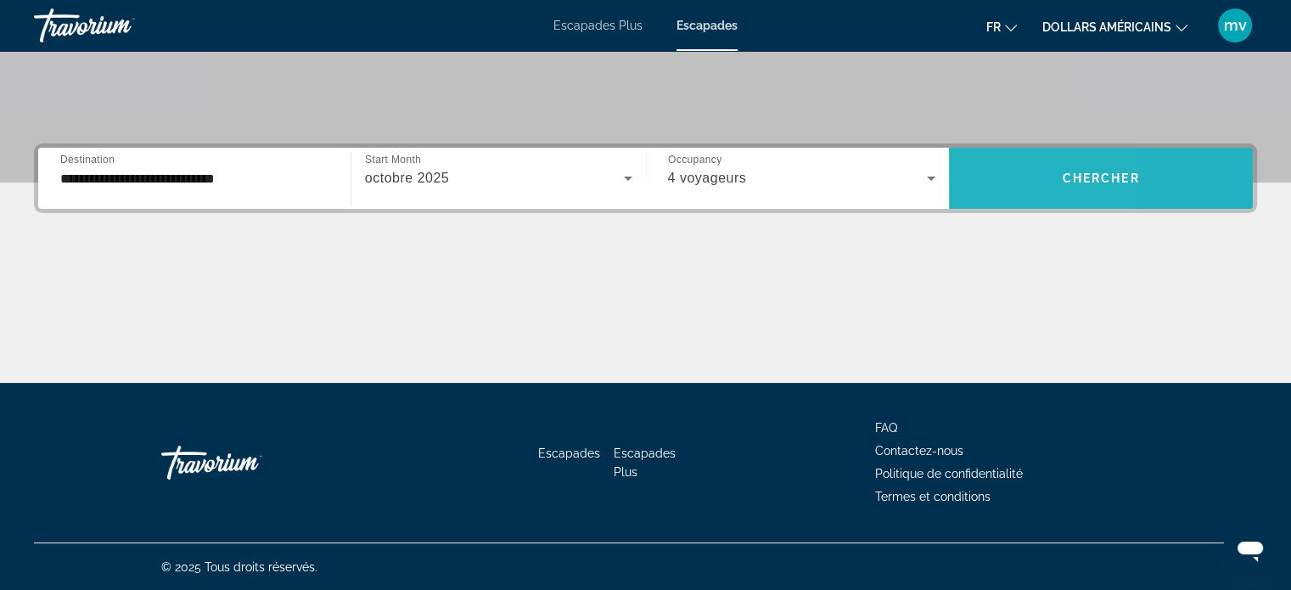
click at [980, 180] on span "Search widget" at bounding box center [1101, 178] width 304 height 41
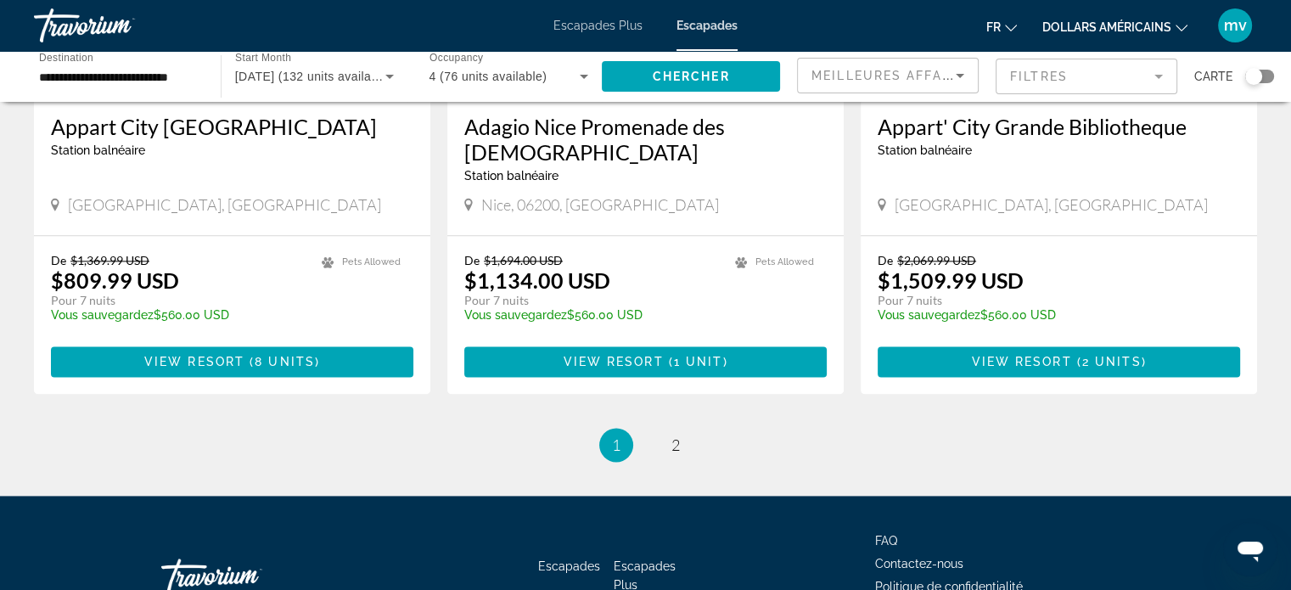
scroll to position [2156, 0]
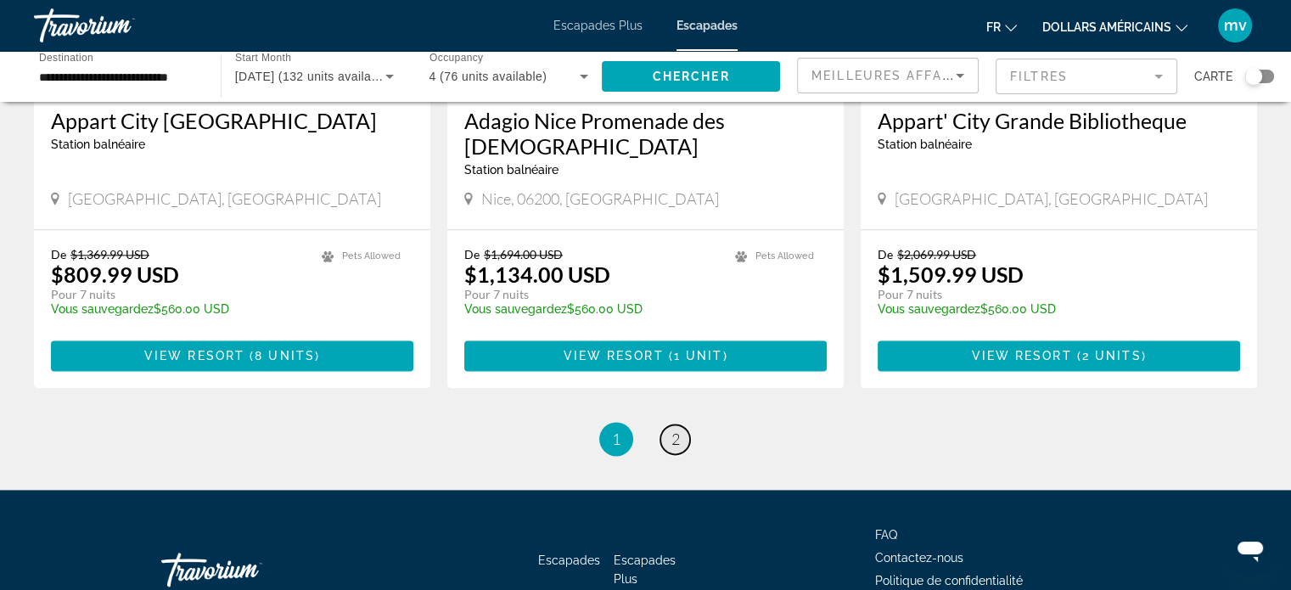
click at [676, 430] on span "2" at bounding box center [675, 439] width 8 height 19
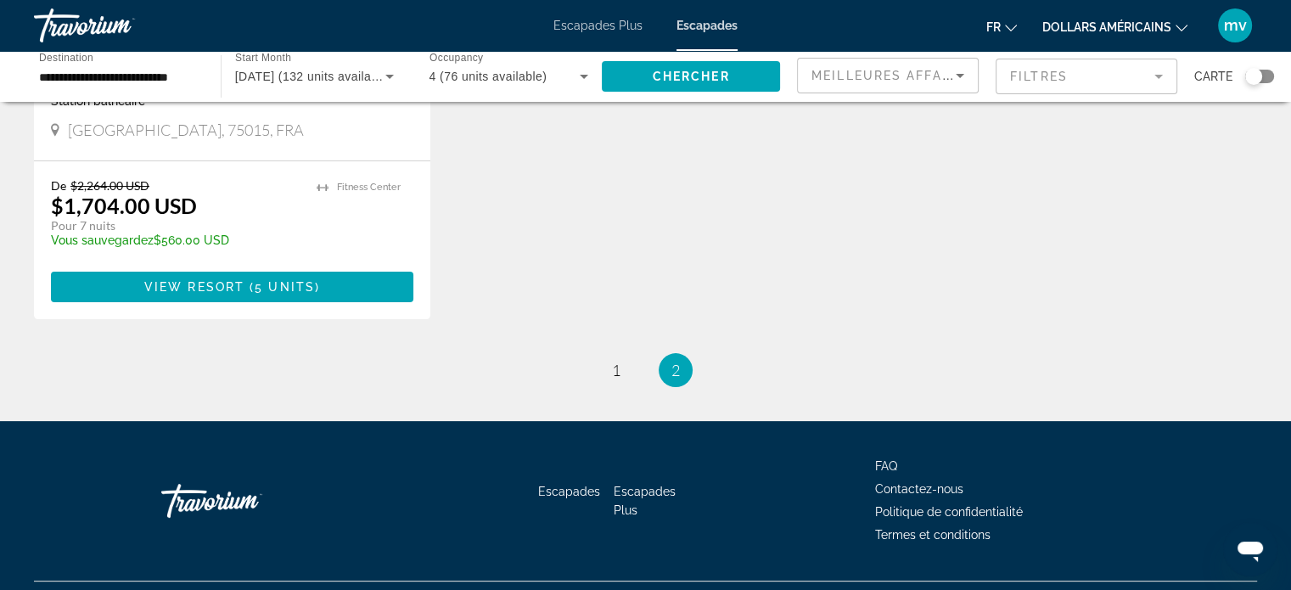
scroll to position [424, 0]
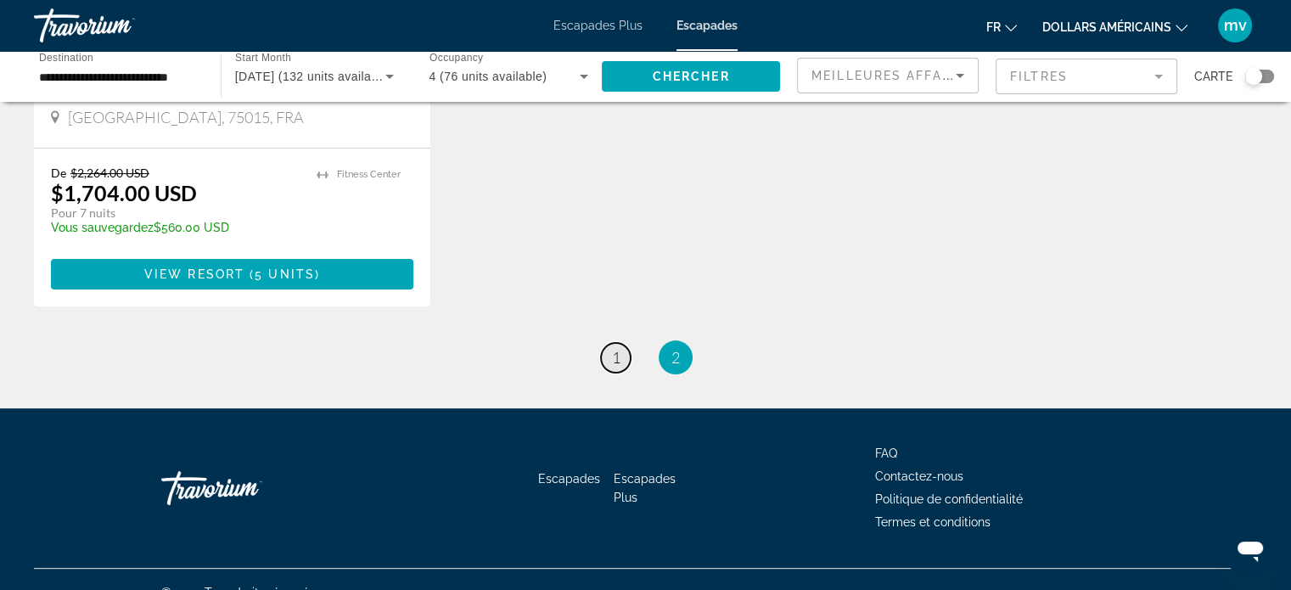
click at [610, 343] on link "page 1" at bounding box center [616, 358] width 30 height 30
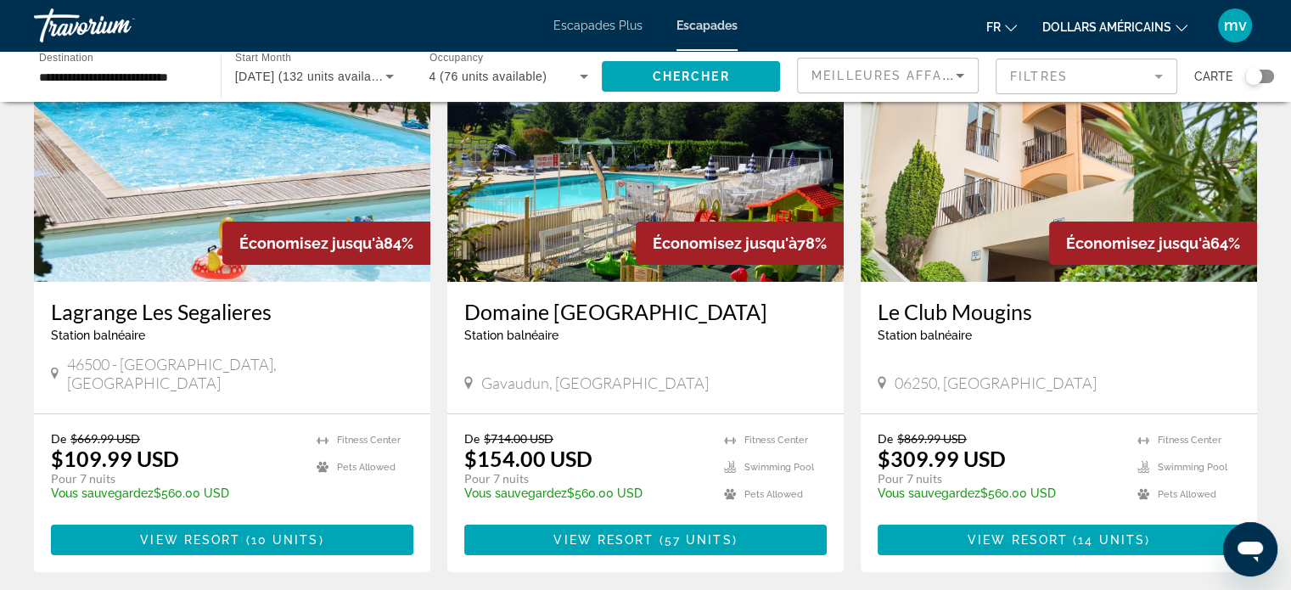
scroll to position [170, 0]
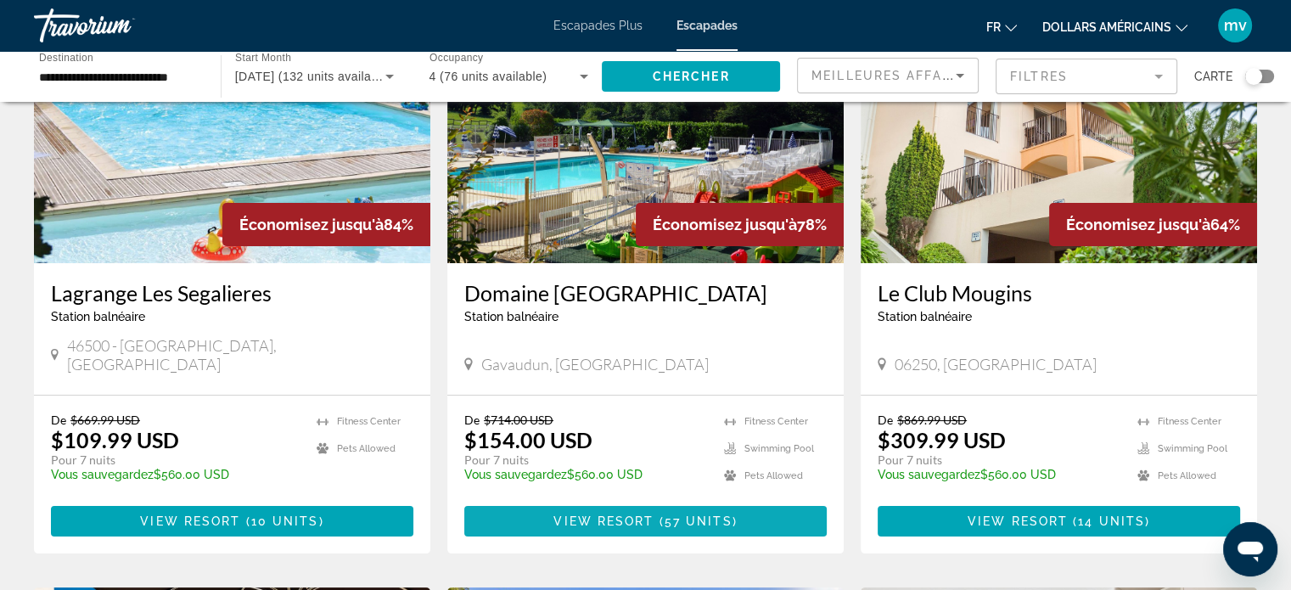
click at [643, 514] on span "View Resort" at bounding box center [603, 521] width 100 height 14
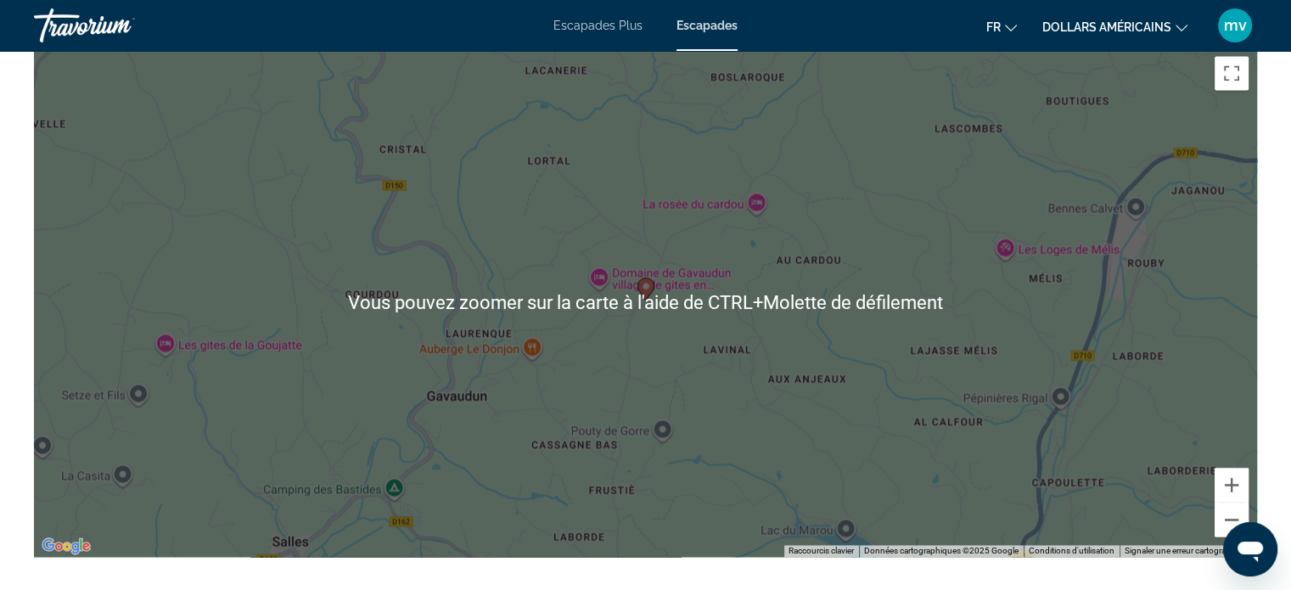
scroll to position [2462, 0]
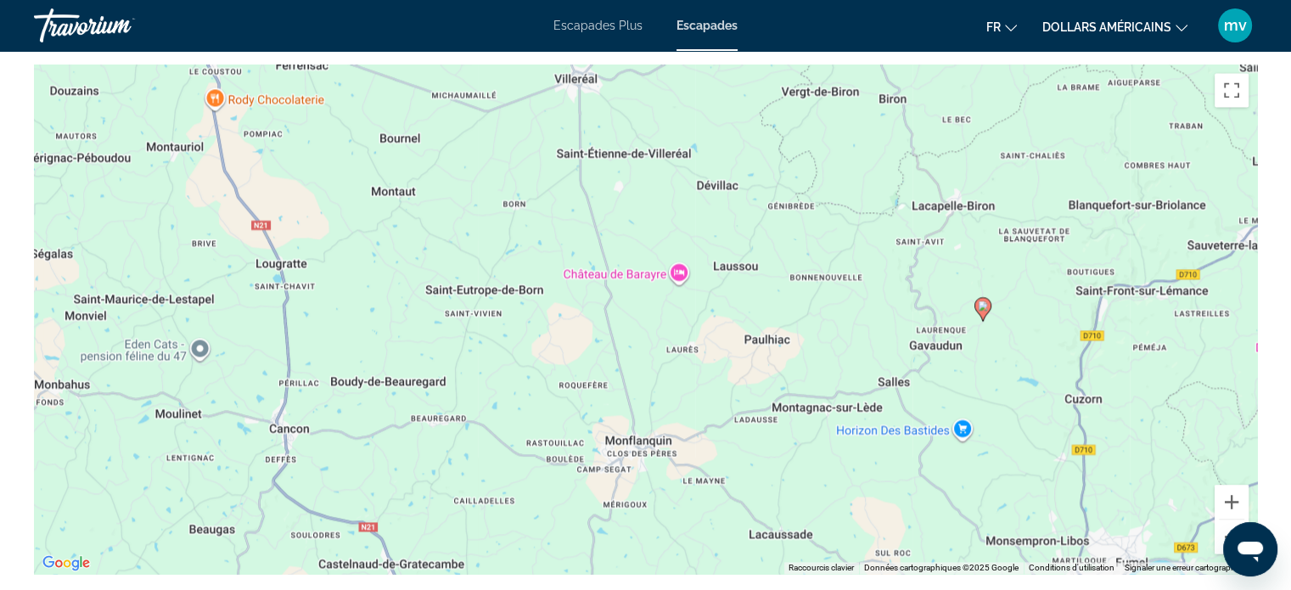
drag, startPoint x: 1131, startPoint y: 249, endPoint x: 941, endPoint y: 261, distance: 190.6
click at [943, 263] on div "Pour activer le glissement avec le clavier, appuyez sur Alt+Entrée. Une fois ce…" at bounding box center [645, 319] width 1223 height 509
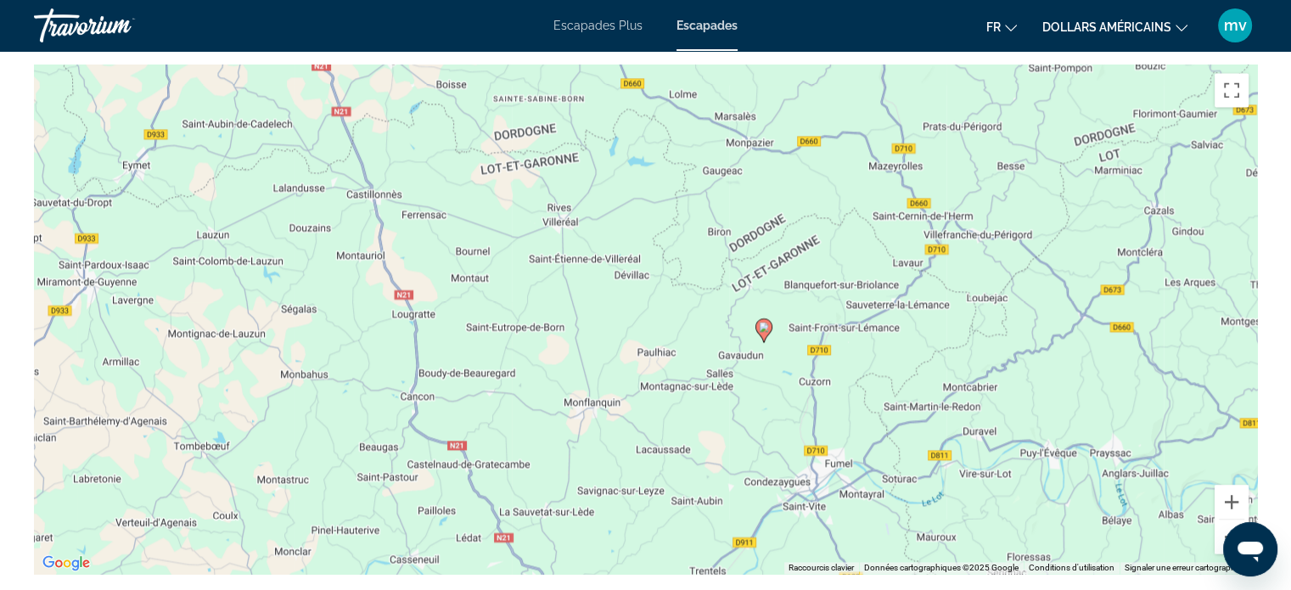
drag, startPoint x: 1020, startPoint y: 289, endPoint x: 901, endPoint y: 367, distance: 142.2
click at [901, 367] on div "Pour activer le glissement avec le clavier, appuyez sur Alt+Entrée. Une fois ce…" at bounding box center [645, 319] width 1223 height 509
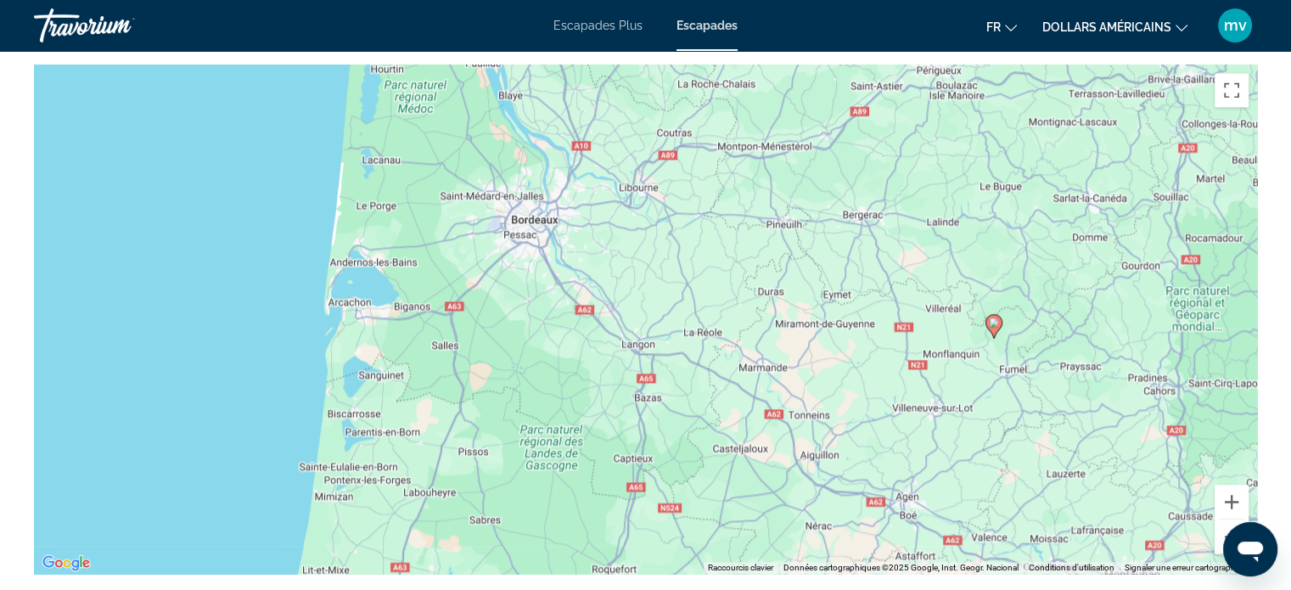
drag, startPoint x: 1087, startPoint y: 289, endPoint x: 1056, endPoint y: 279, distance: 33.0
click at [1060, 279] on div "Pour activer le glissement avec le clavier, appuyez sur Alt+Entrée. Une fois ce…" at bounding box center [645, 319] width 1223 height 509
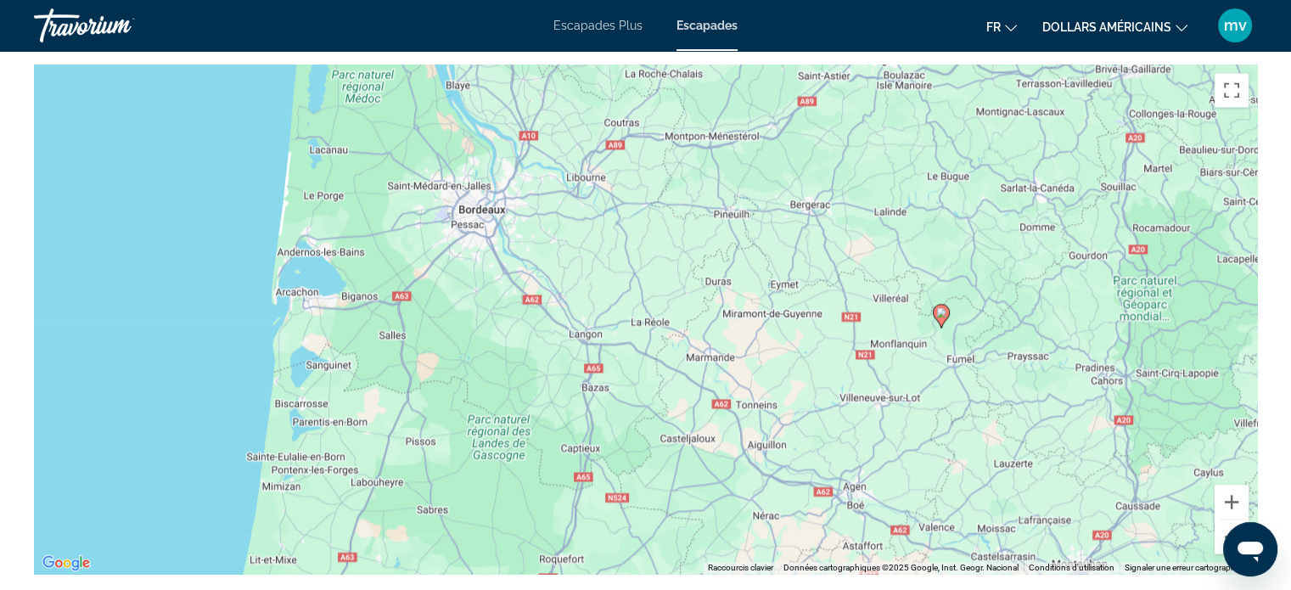
drag, startPoint x: 869, startPoint y: 276, endPoint x: 839, endPoint y: 274, distance: 29.8
click at [839, 274] on div "Pour activer le glissement avec le clavier, appuyez sur Alt+Entrée. Une fois ce…" at bounding box center [645, 319] width 1223 height 509
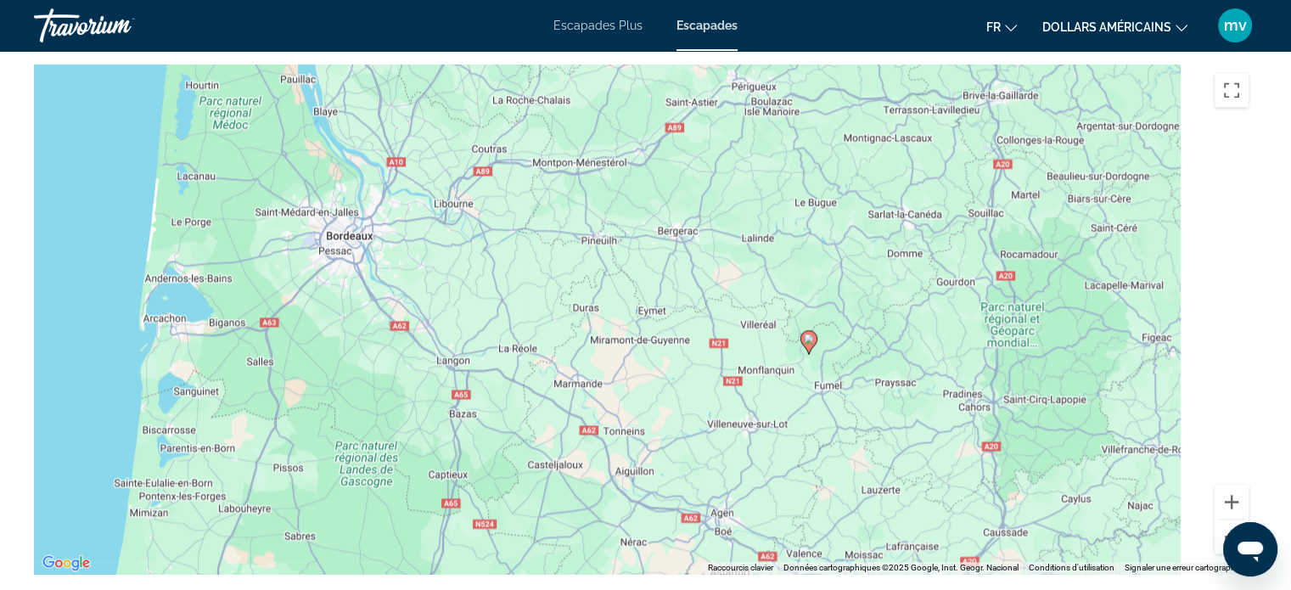
drag, startPoint x: 778, startPoint y: 288, endPoint x: 618, endPoint y: 312, distance: 161.3
click at [623, 312] on div "Pour activer le glissement avec le clavier, appuyez sur Alt+Entrée. Une fois ce…" at bounding box center [645, 319] width 1223 height 509
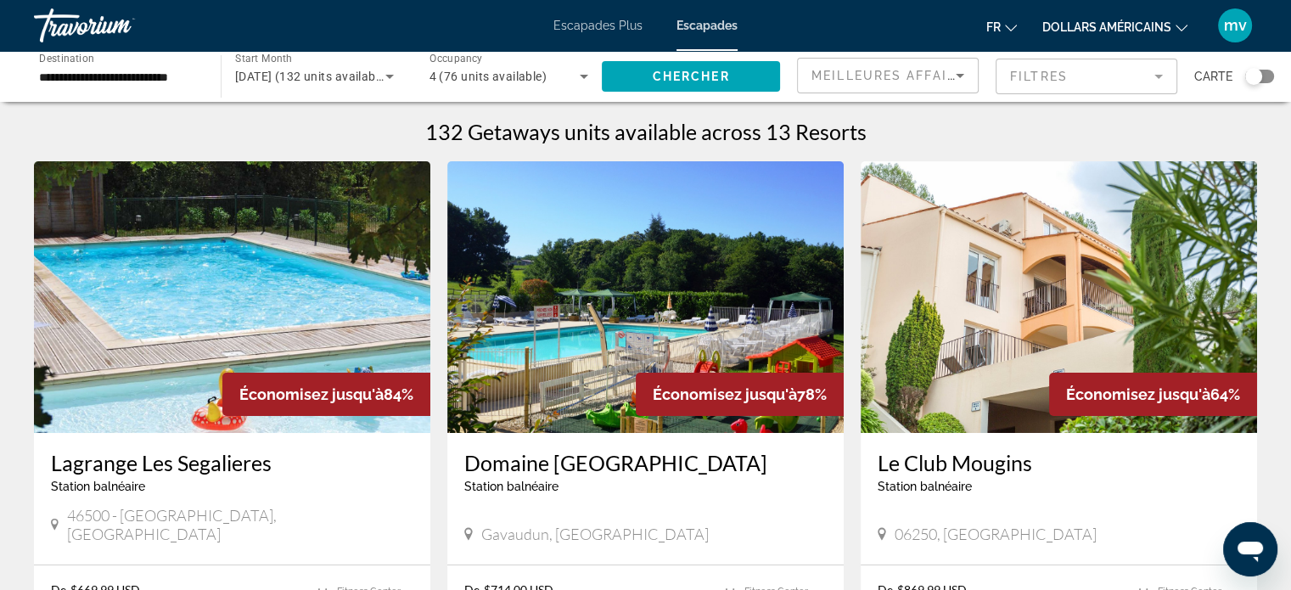
click at [693, 331] on img "Contenu principal" at bounding box center [645, 297] width 396 height 272
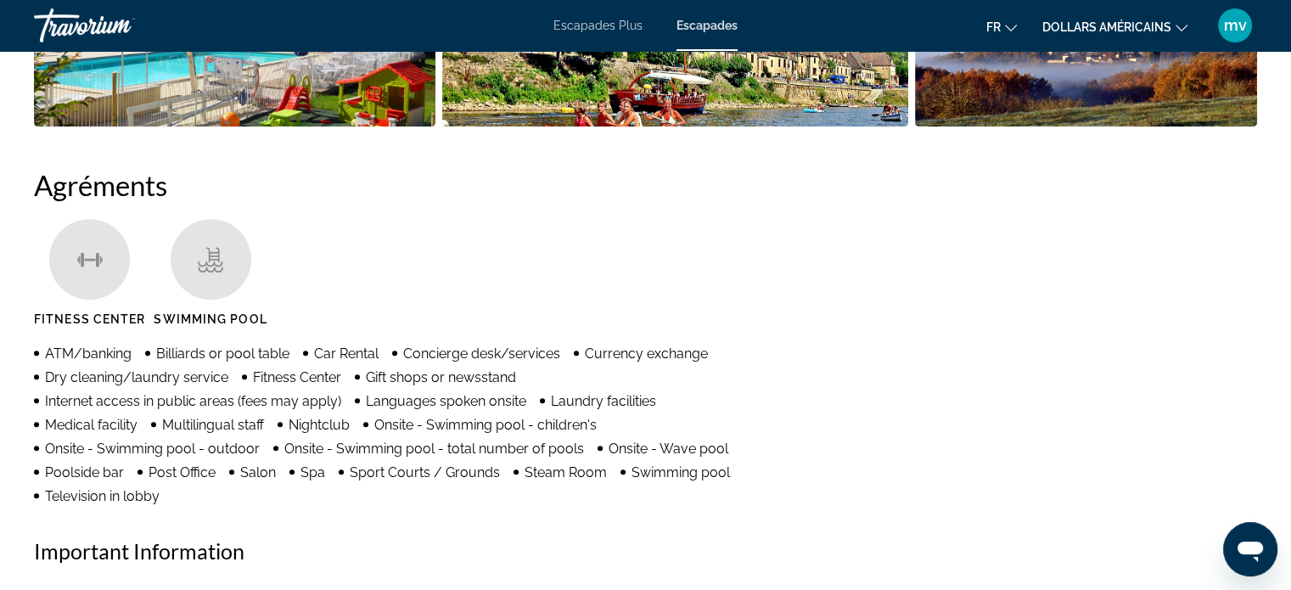
scroll to position [1019, 0]
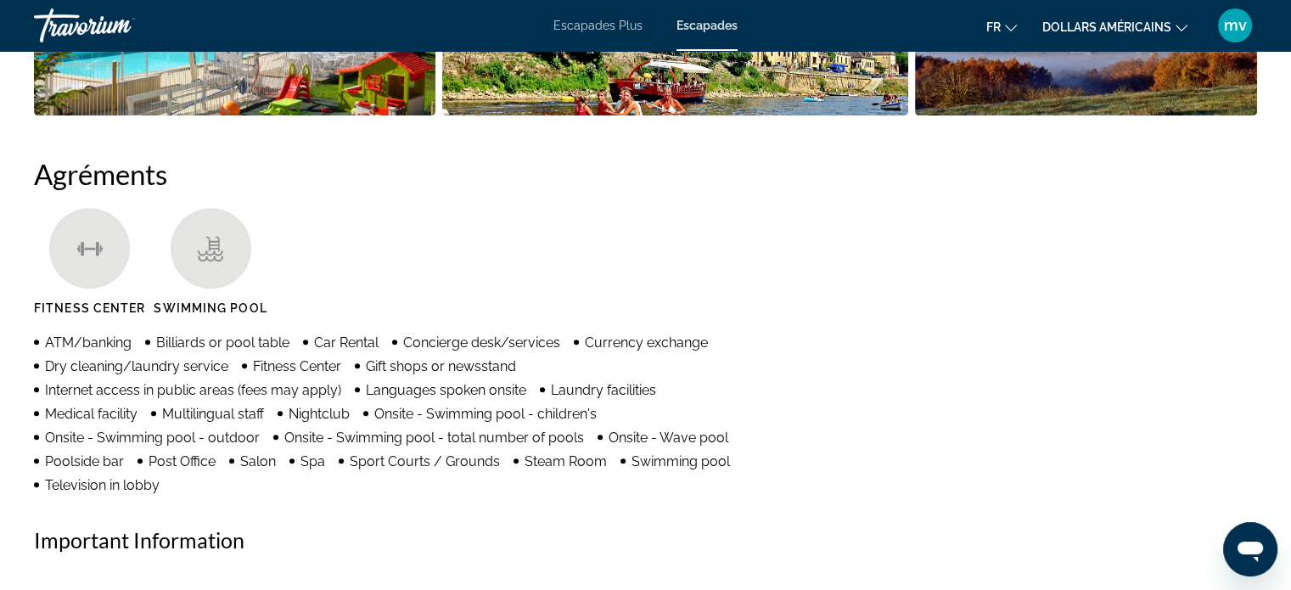
click at [1181, 29] on icon "Changer de devise" at bounding box center [1182, 28] width 12 height 12
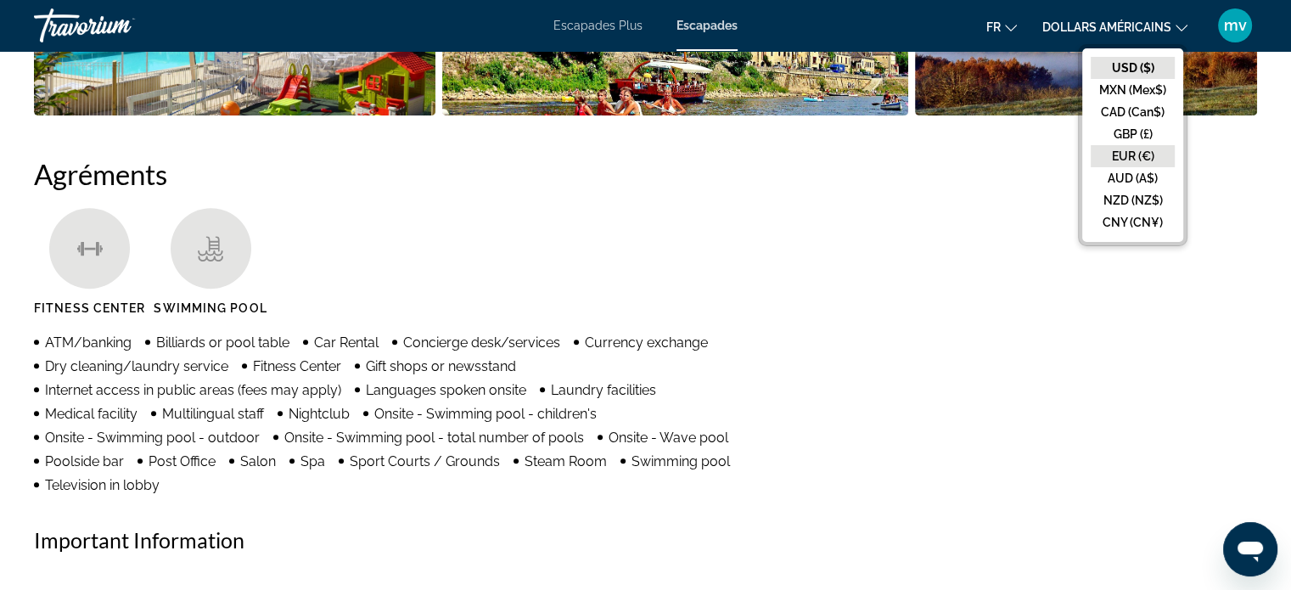
click at [1137, 155] on button "EUR (€)" at bounding box center [1133, 156] width 84 height 22
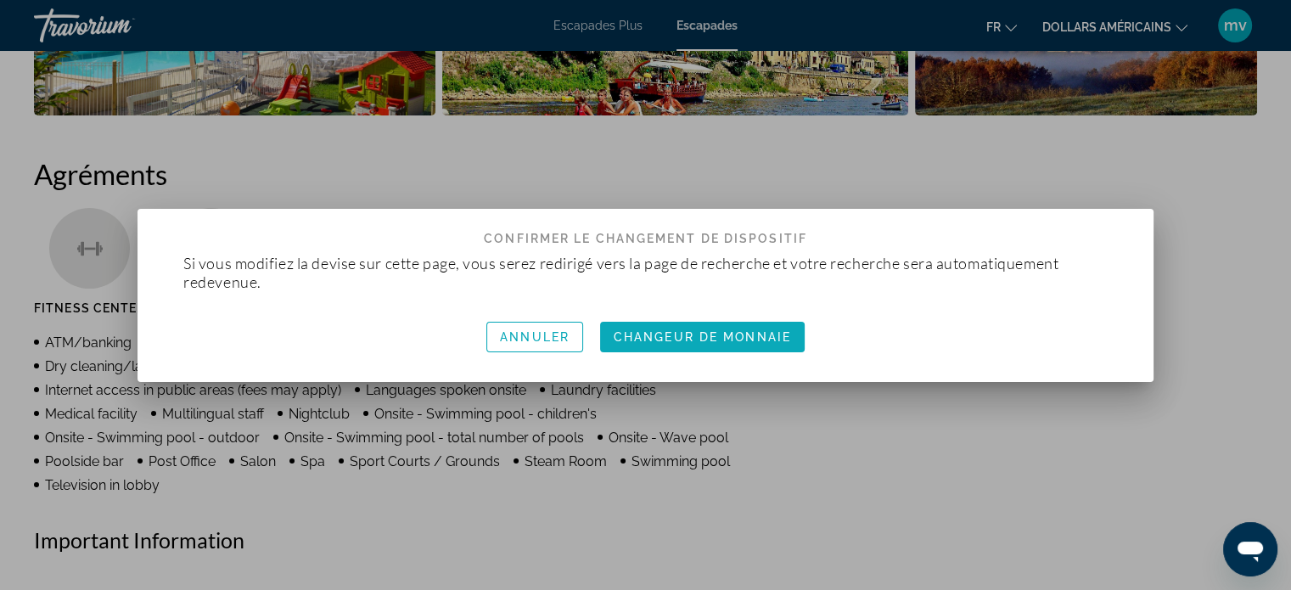
click at [761, 339] on font "Changeur de monnaie" at bounding box center [702, 337] width 177 height 14
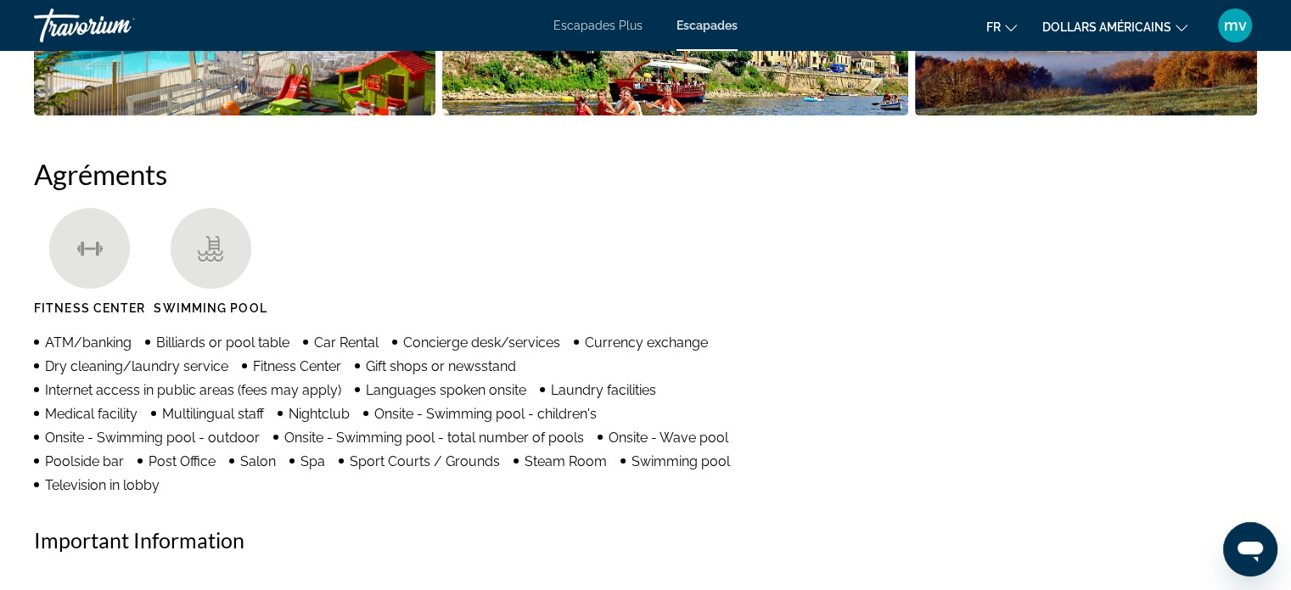
scroll to position [1019, 0]
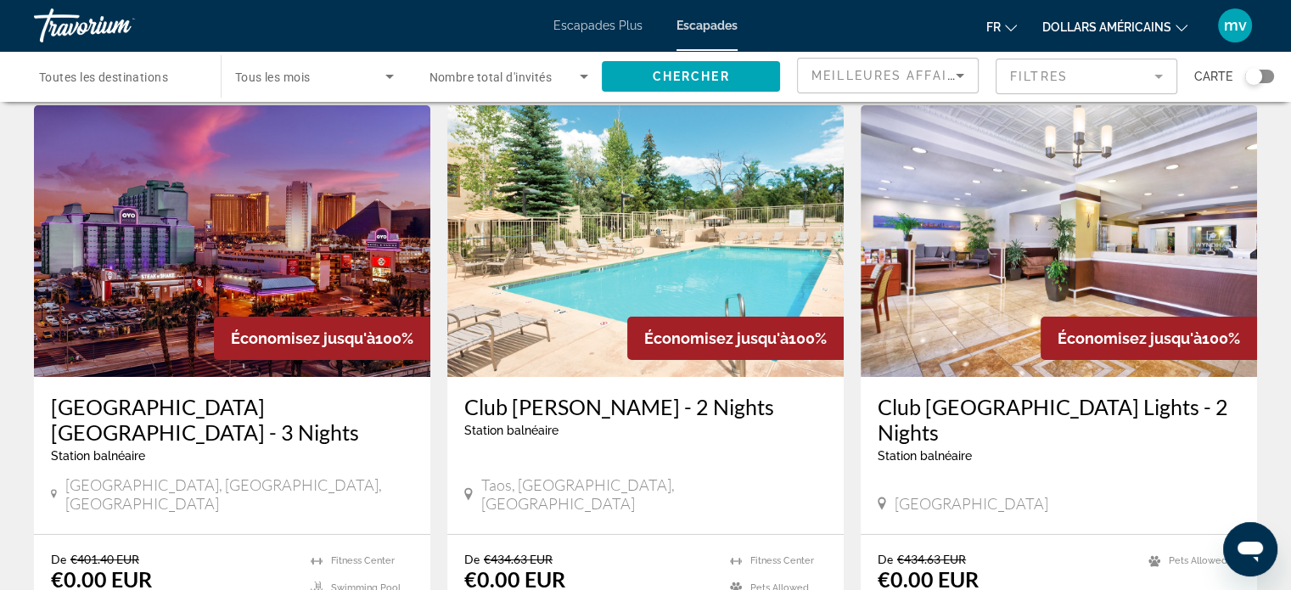
scroll to position [170, 0]
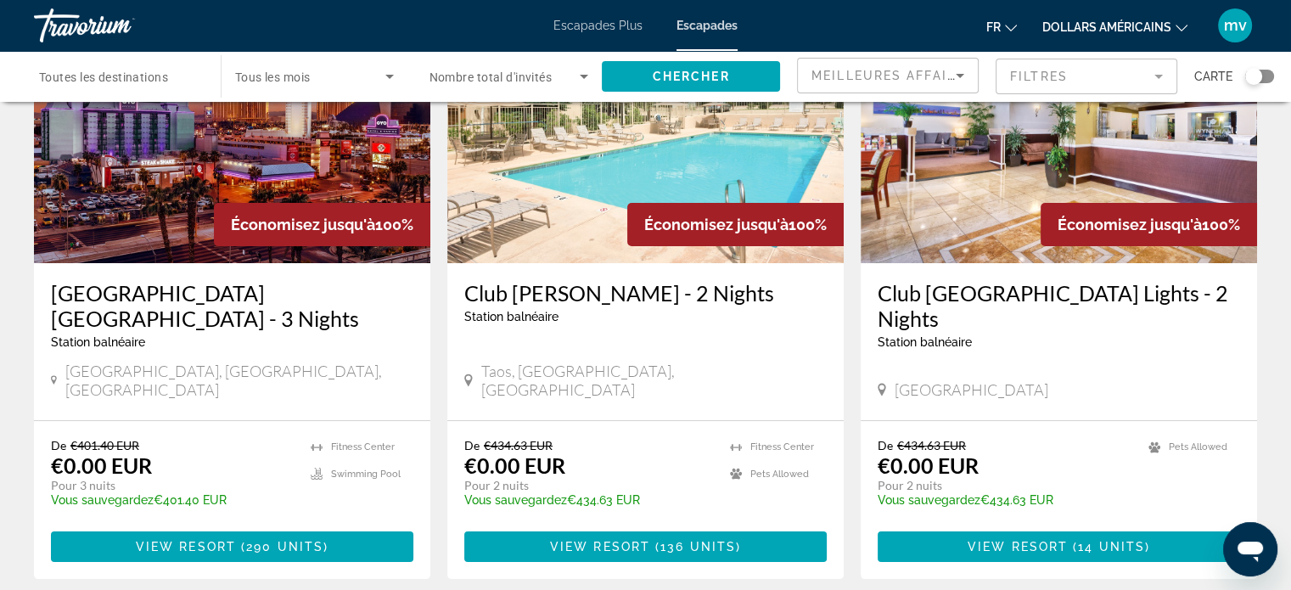
click at [329, 169] on img "Contenu principal" at bounding box center [232, 128] width 396 height 272
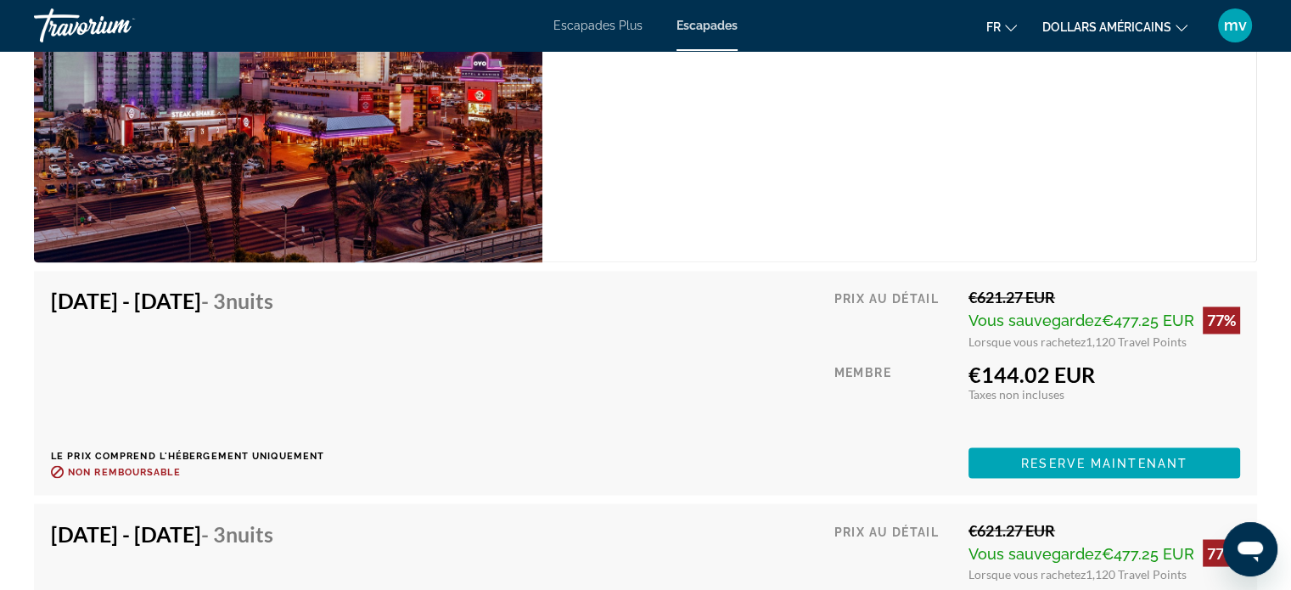
scroll to position [2886, 0]
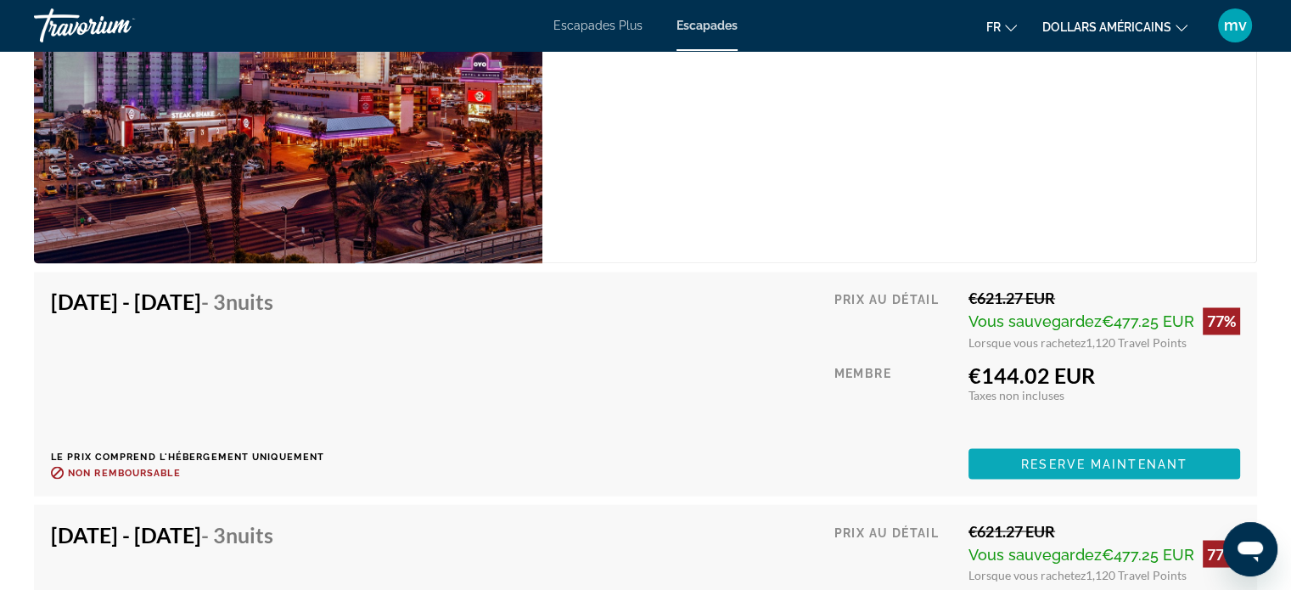
click at [1083, 464] on span "Reserve maintenant" at bounding box center [1104, 464] width 166 height 14
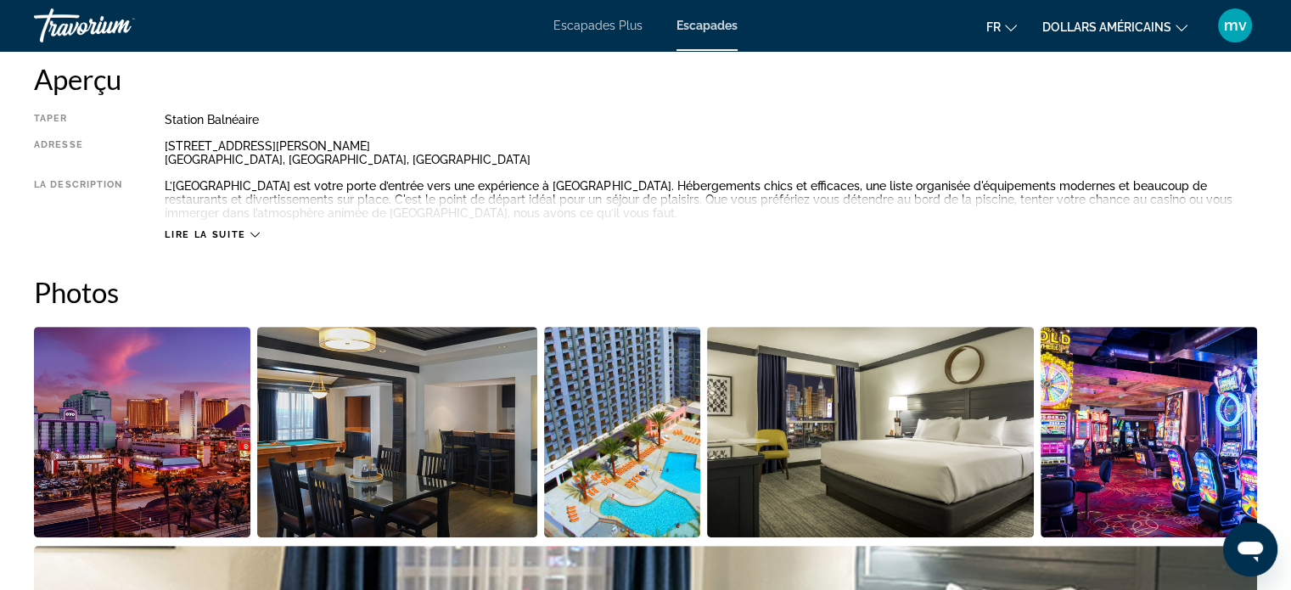
scroll to position [679, 0]
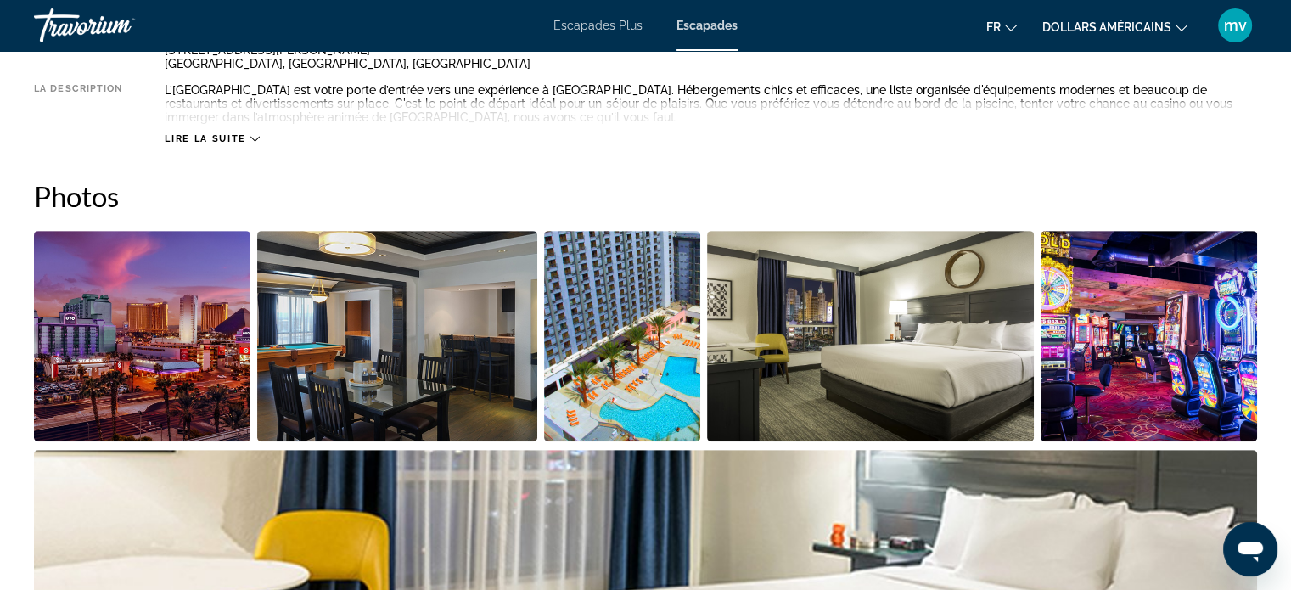
click at [214, 371] on img "Open full-screen image slider" at bounding box center [142, 336] width 216 height 211
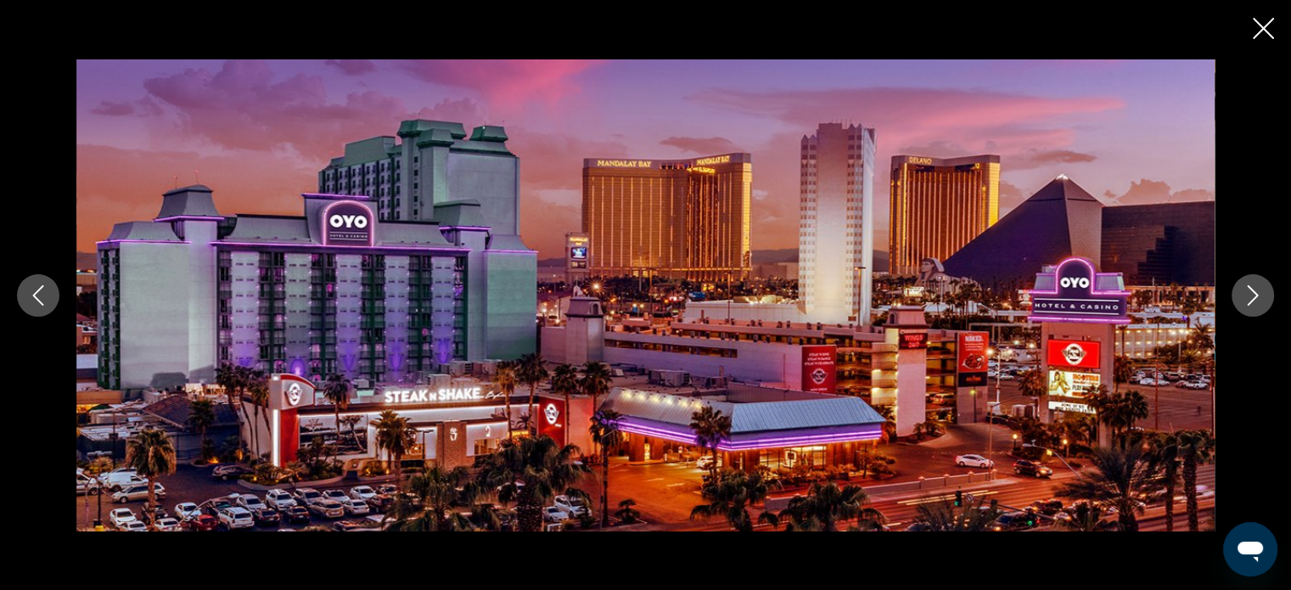
click at [1247, 288] on icon "Next image" at bounding box center [1253, 295] width 20 height 20
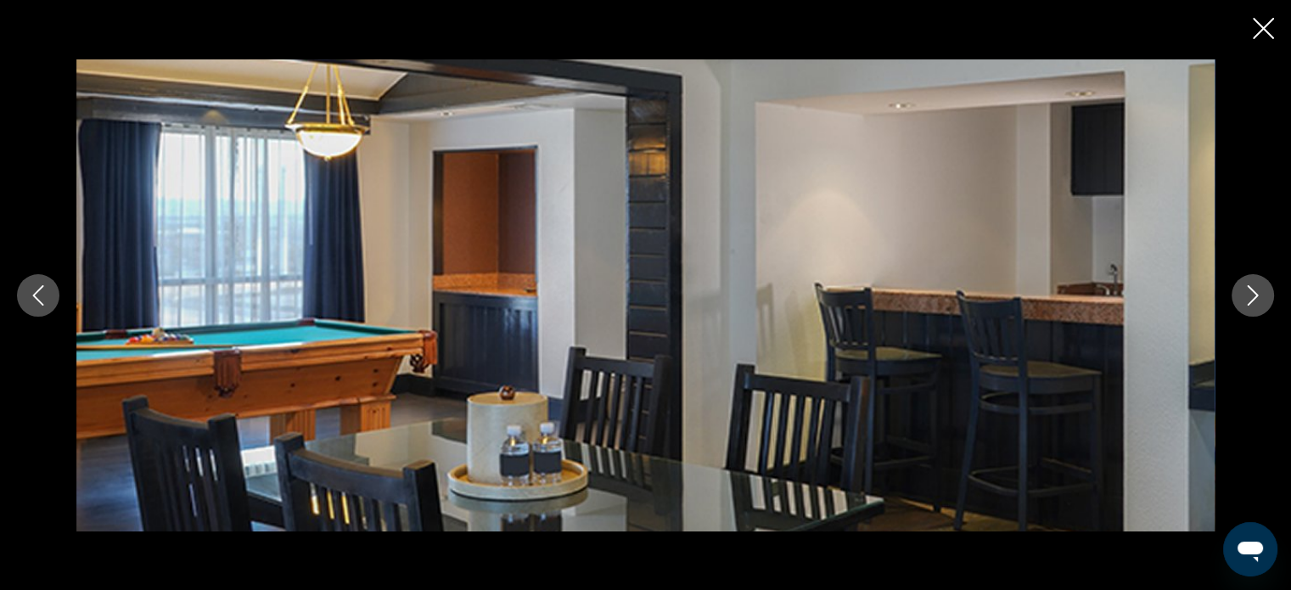
click at [32, 295] on icon "Previous image" at bounding box center [38, 295] width 20 height 20
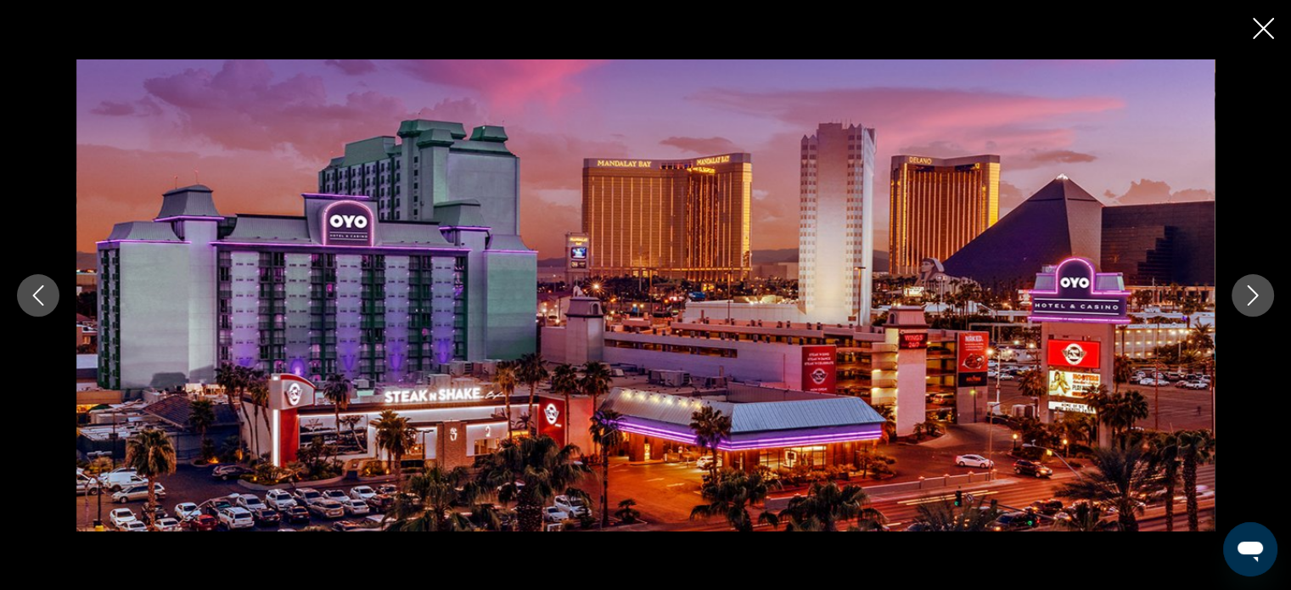
click at [1251, 288] on icon "Next image" at bounding box center [1253, 295] width 11 height 20
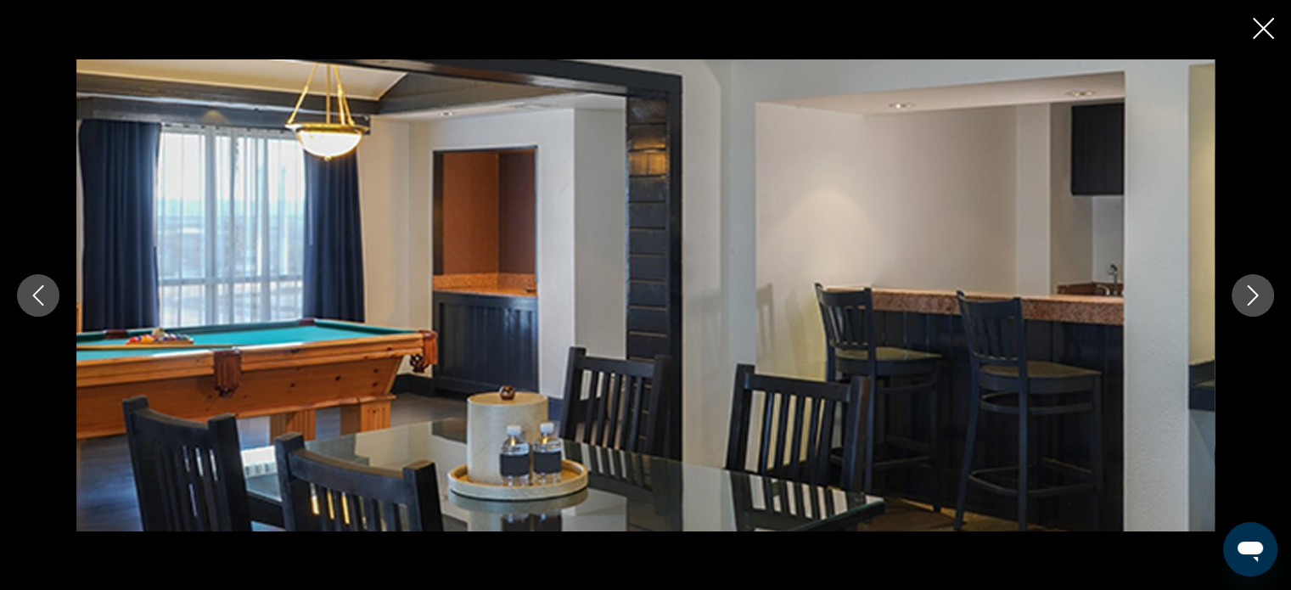
click at [1251, 288] on icon "Next image" at bounding box center [1253, 295] width 11 height 20
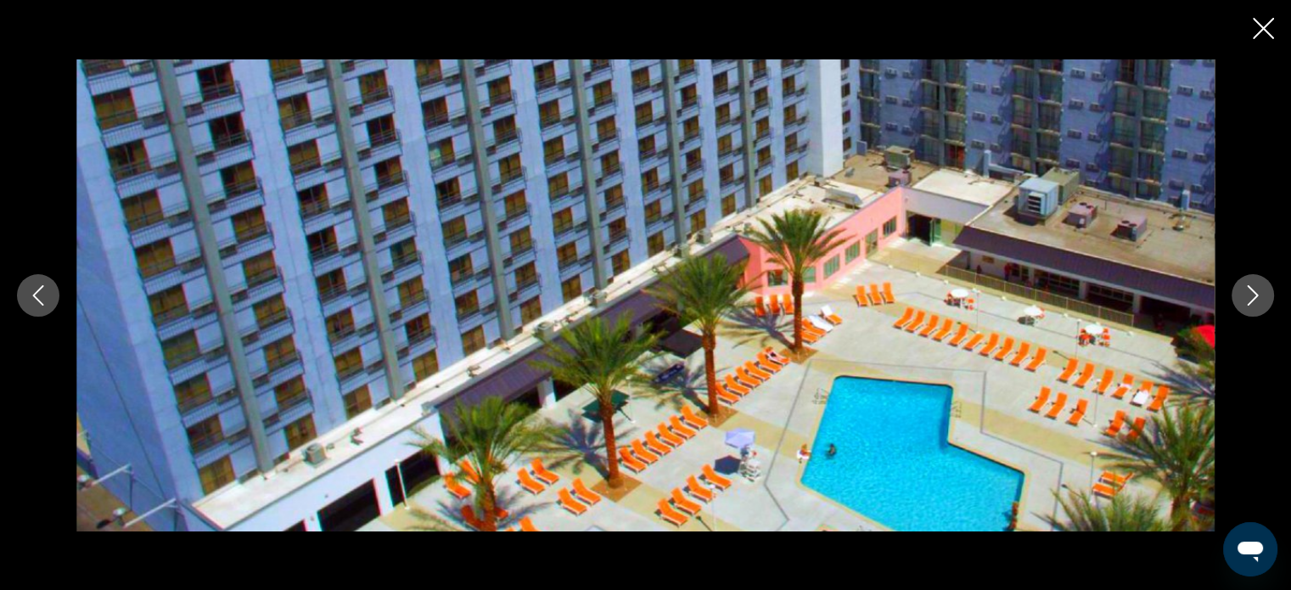
click at [1251, 288] on icon "Next image" at bounding box center [1253, 295] width 11 height 20
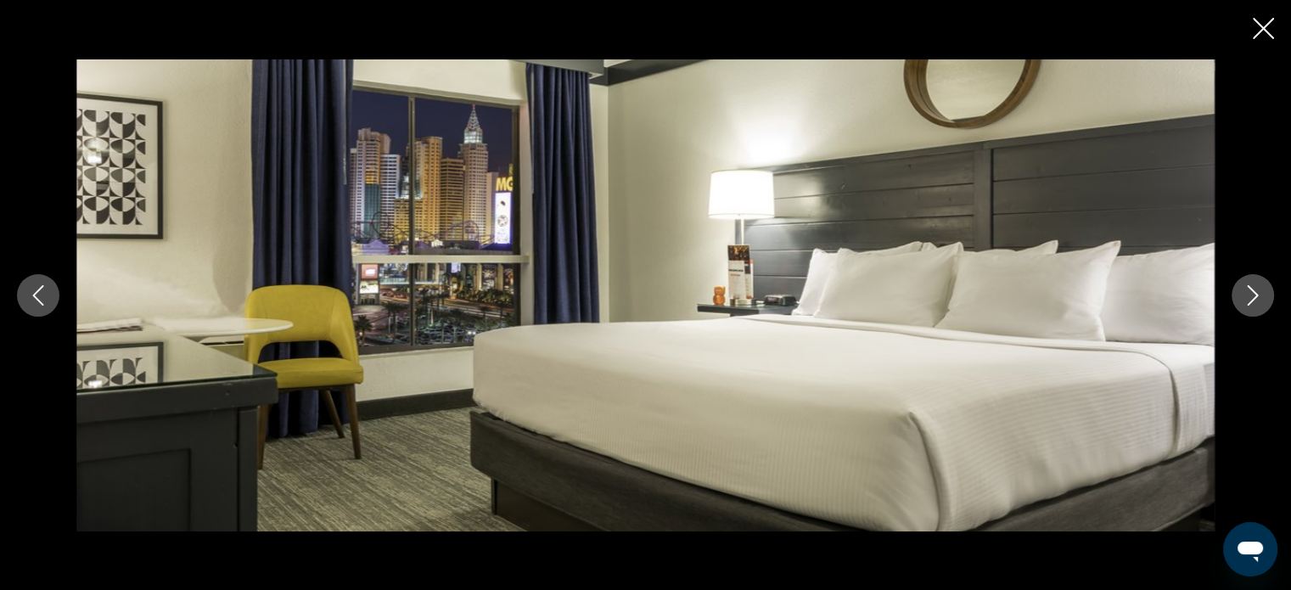
click at [1251, 288] on icon "Next image" at bounding box center [1253, 295] width 20 height 20
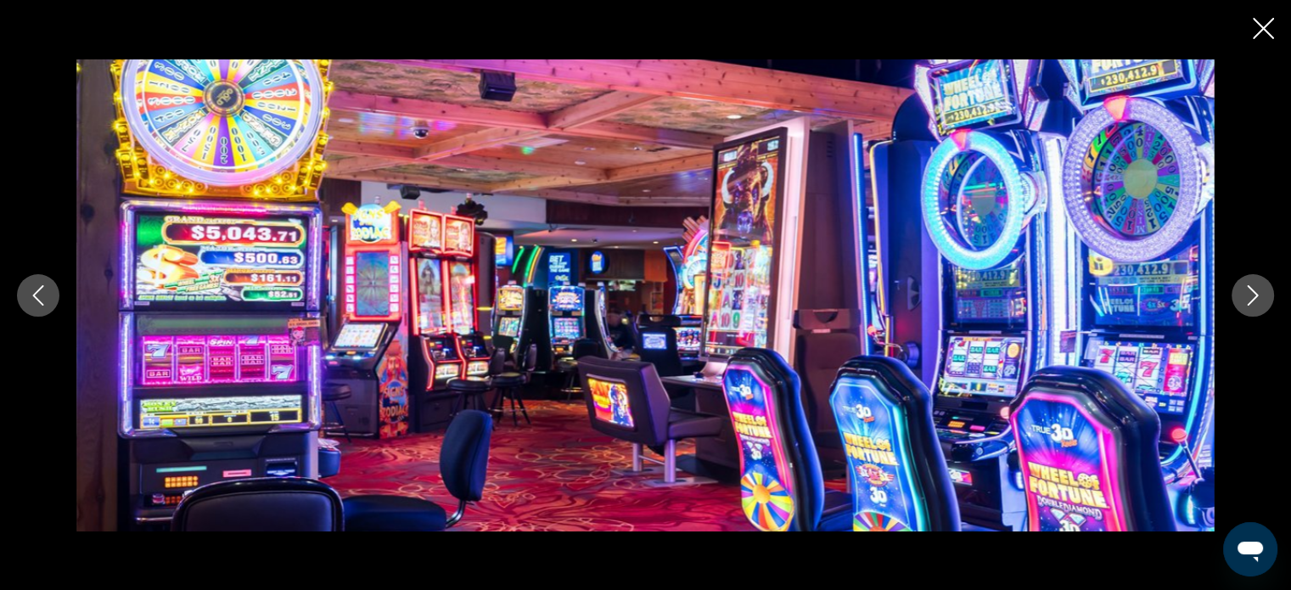
click at [1251, 288] on icon "Next image" at bounding box center [1253, 295] width 20 height 20
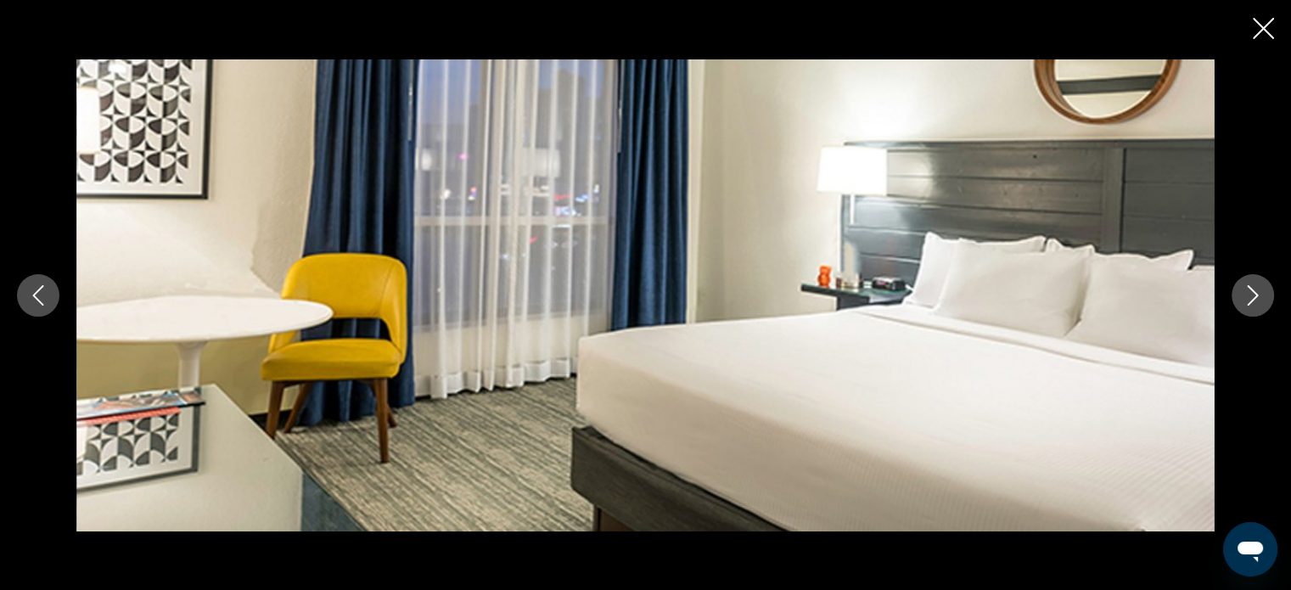
click at [1251, 288] on icon "Next image" at bounding box center [1253, 295] width 20 height 20
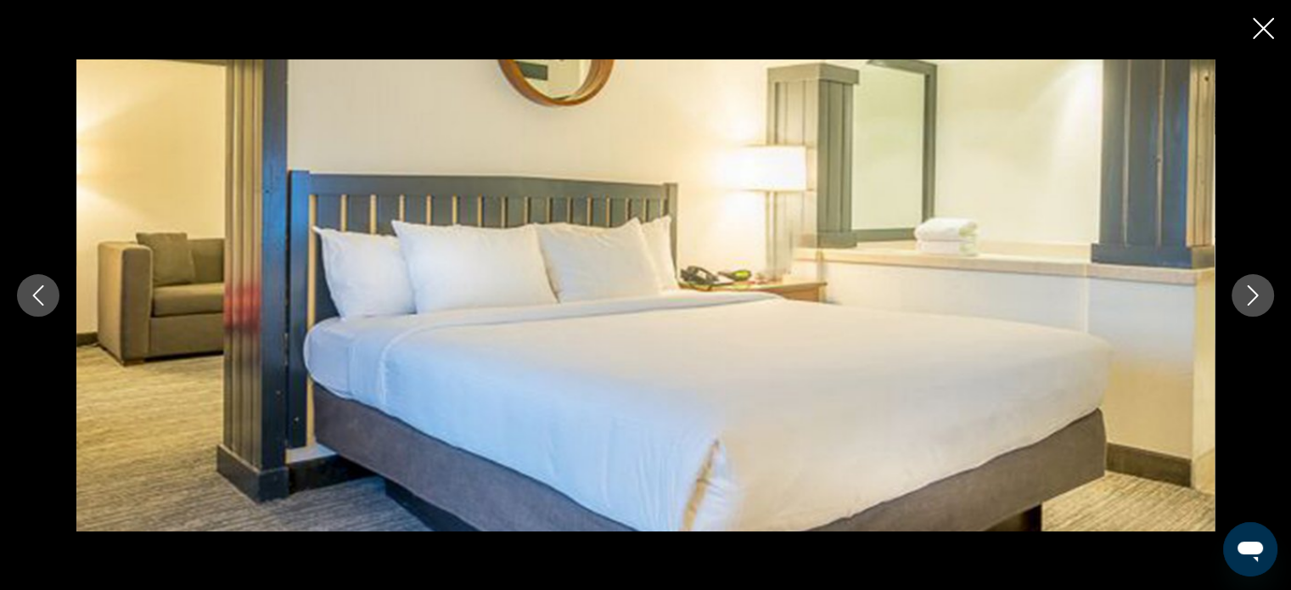
click at [1251, 288] on icon "Next image" at bounding box center [1253, 295] width 20 height 20
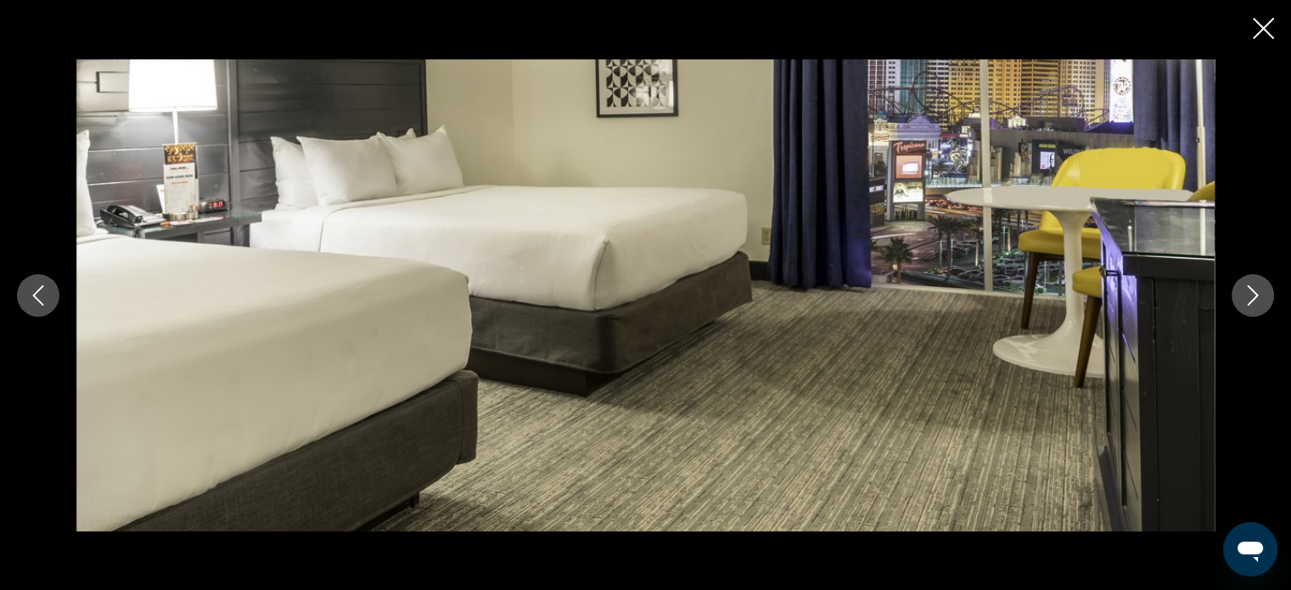
click at [1251, 288] on icon "Next image" at bounding box center [1253, 295] width 20 height 20
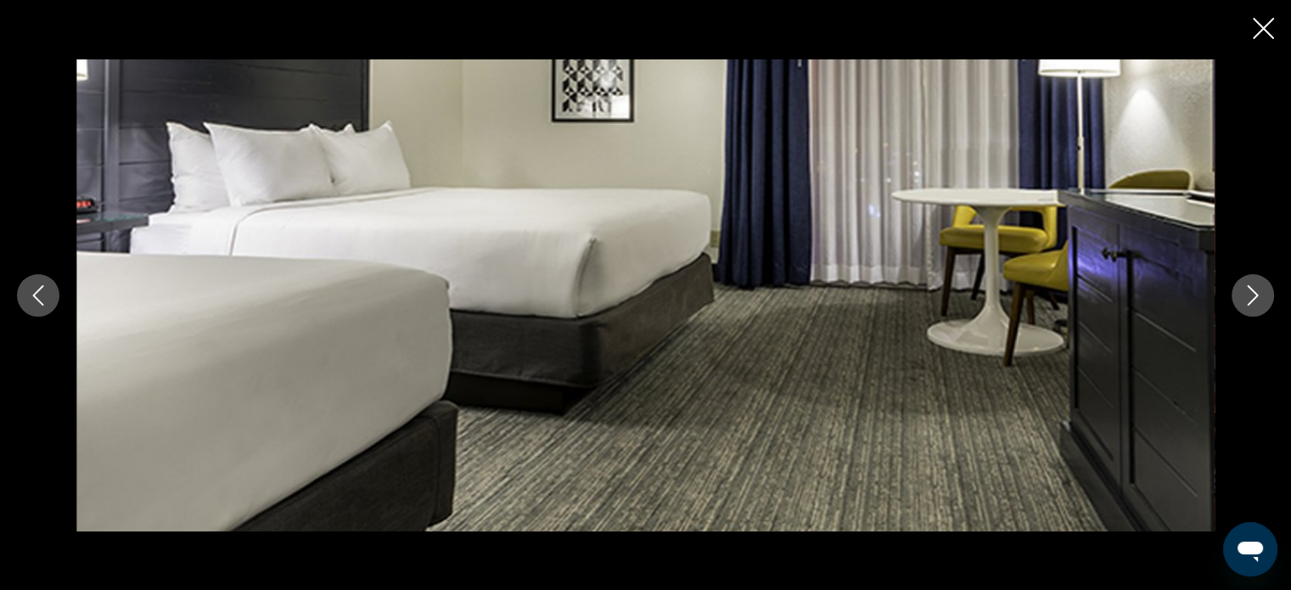
click at [1251, 288] on icon "Next image" at bounding box center [1253, 295] width 20 height 20
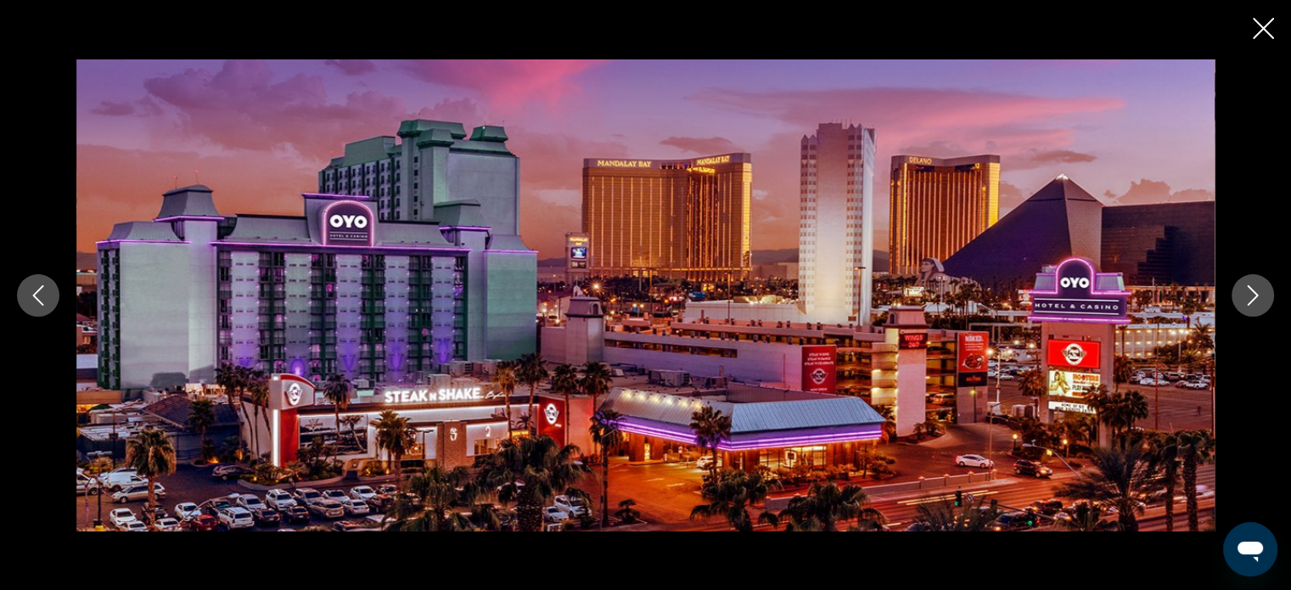
click at [1251, 288] on icon "Next image" at bounding box center [1253, 295] width 20 height 20
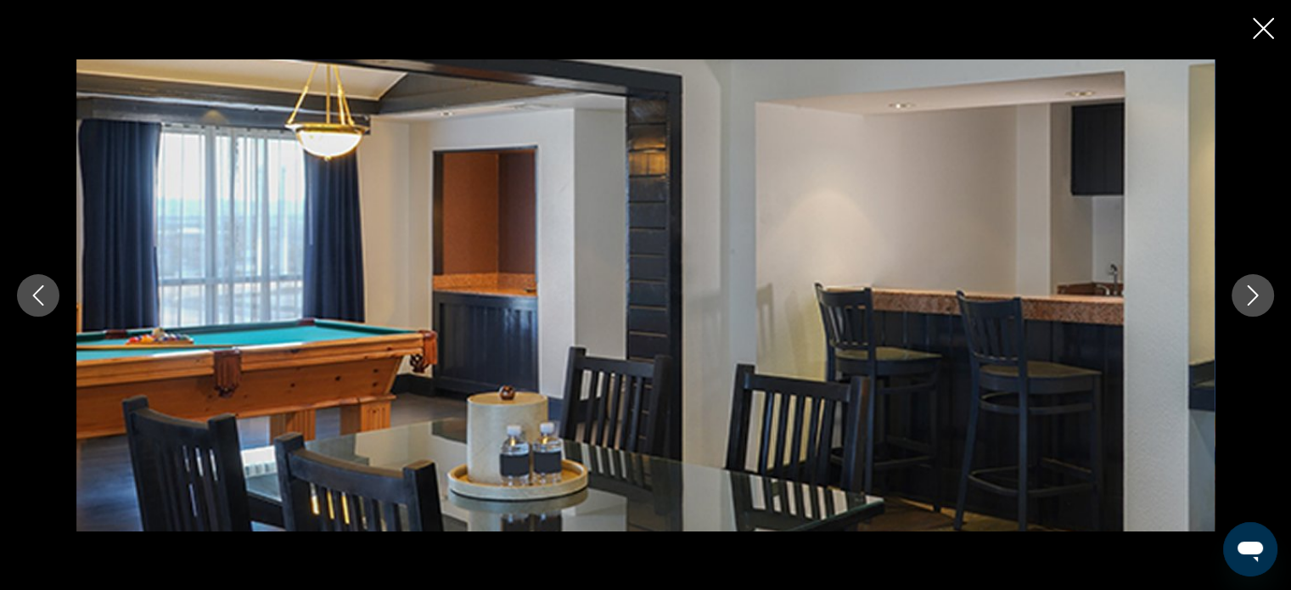
click at [1251, 288] on icon "Next image" at bounding box center [1253, 295] width 20 height 20
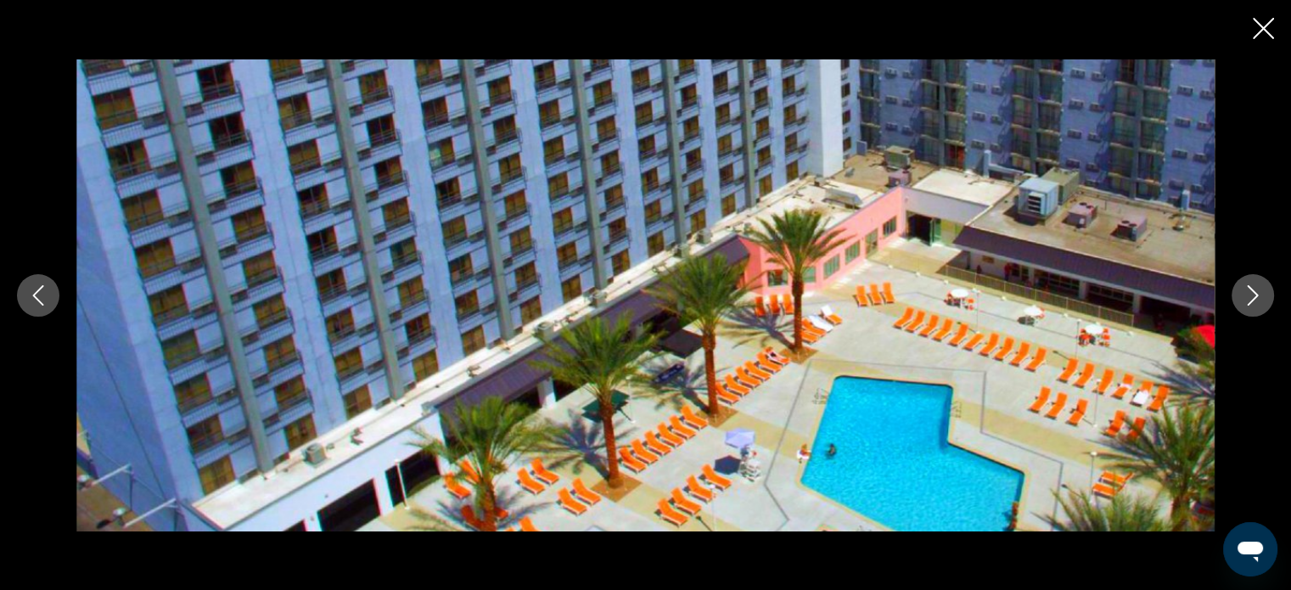
click at [1251, 288] on icon "Next image" at bounding box center [1253, 295] width 20 height 20
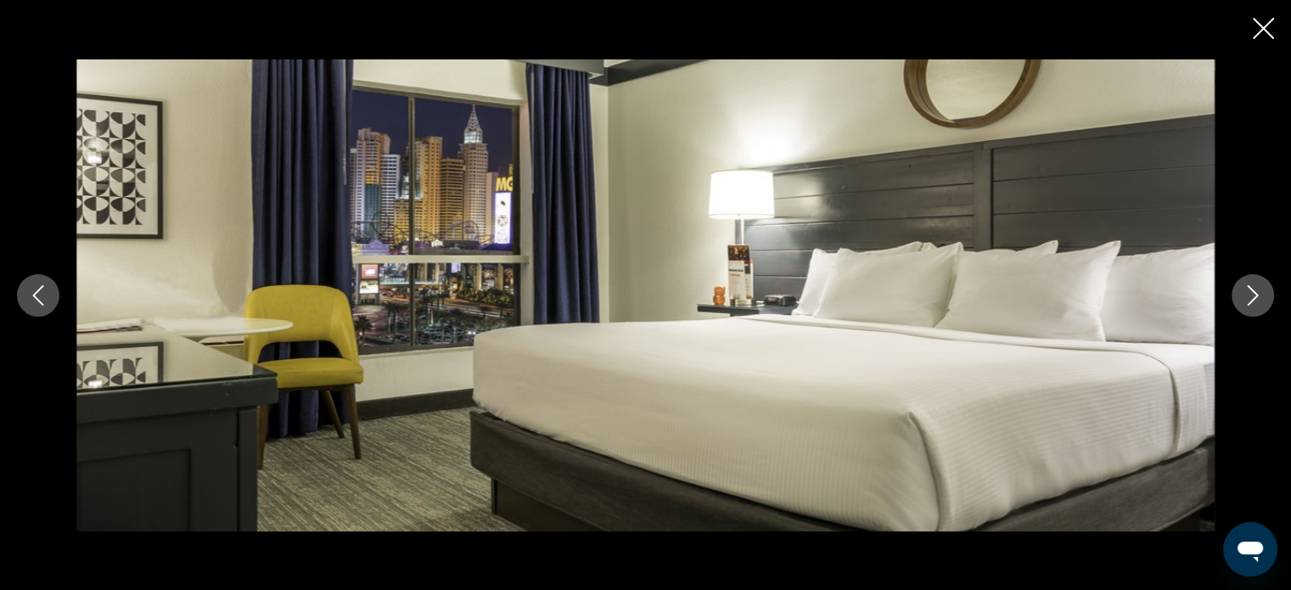
click at [1253, 28] on icon "Close slideshow" at bounding box center [1263, 28] width 21 height 21
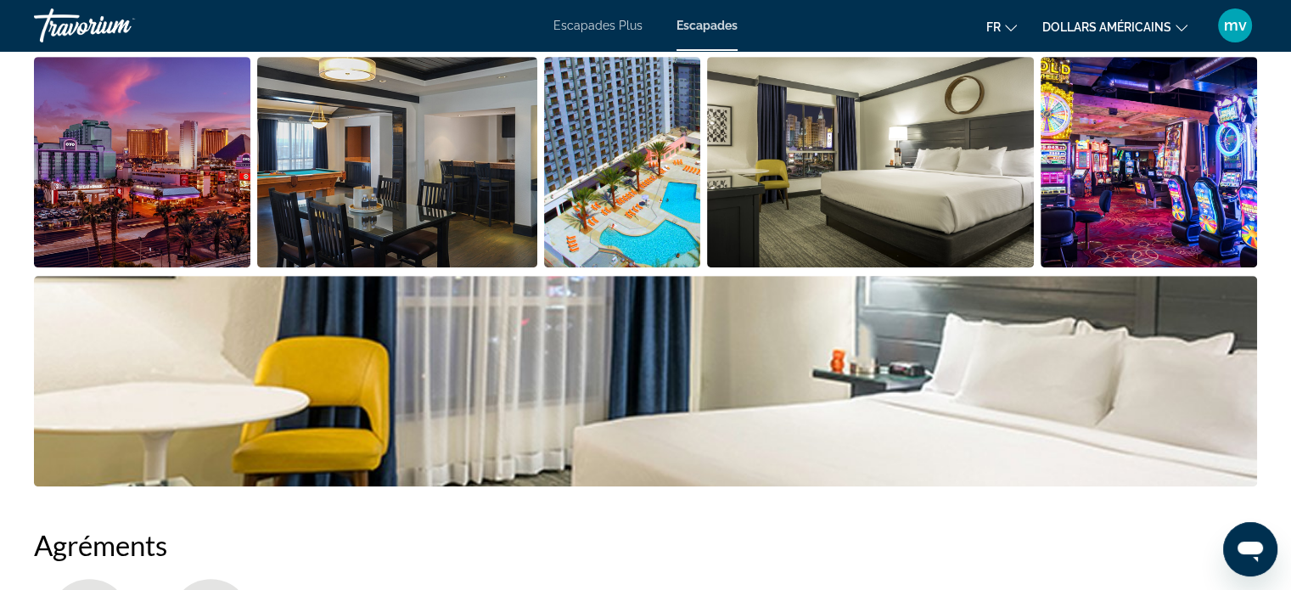
scroll to position [849, 0]
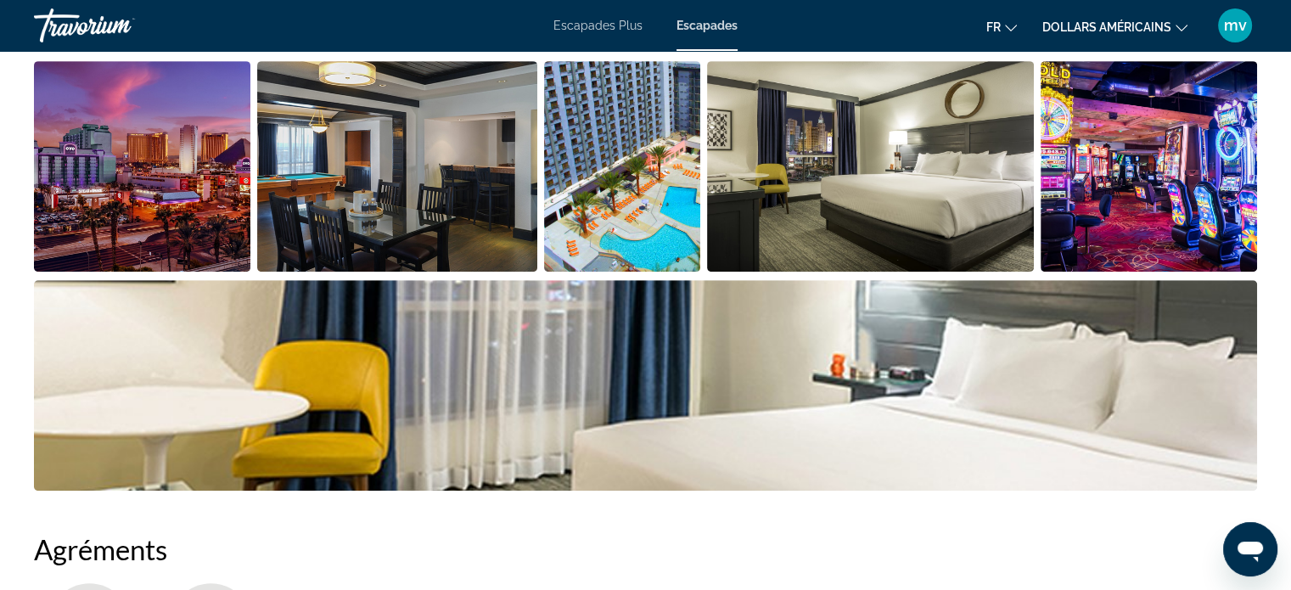
click at [453, 212] on img "Open full-screen image slider" at bounding box center [397, 166] width 280 height 211
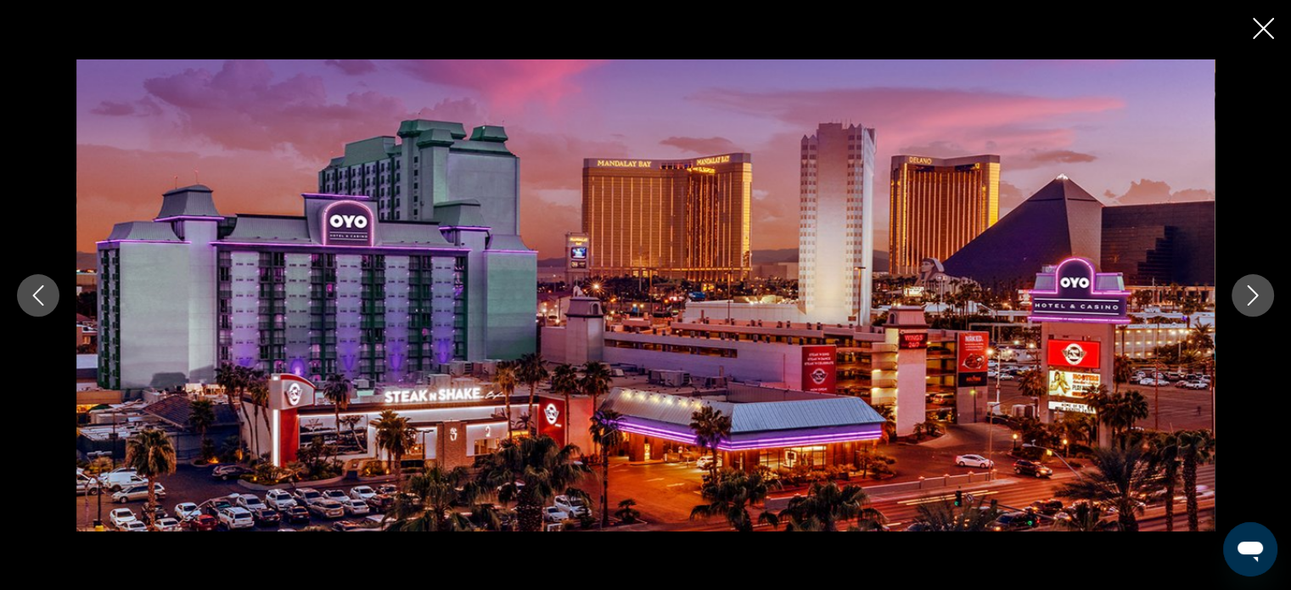
click at [1259, 294] on icon "Next image" at bounding box center [1253, 295] width 20 height 20
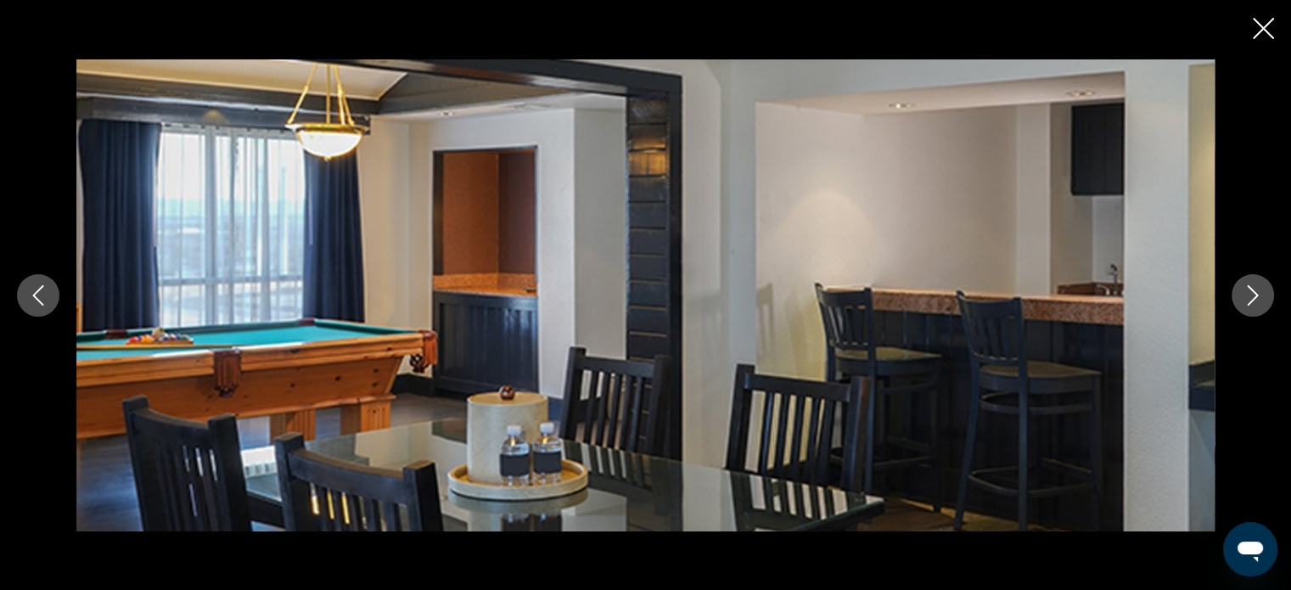
scroll to position [1103, 0]
click at [1260, 23] on icon "Close slideshow" at bounding box center [1263, 28] width 21 height 21
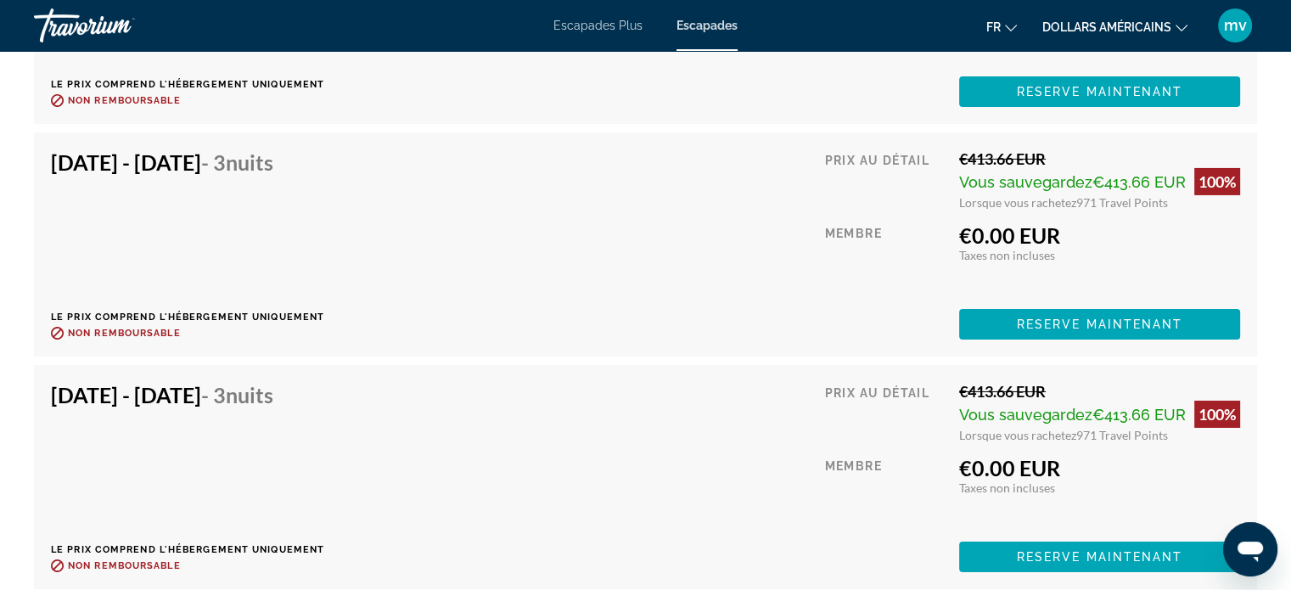
scroll to position [5857, 0]
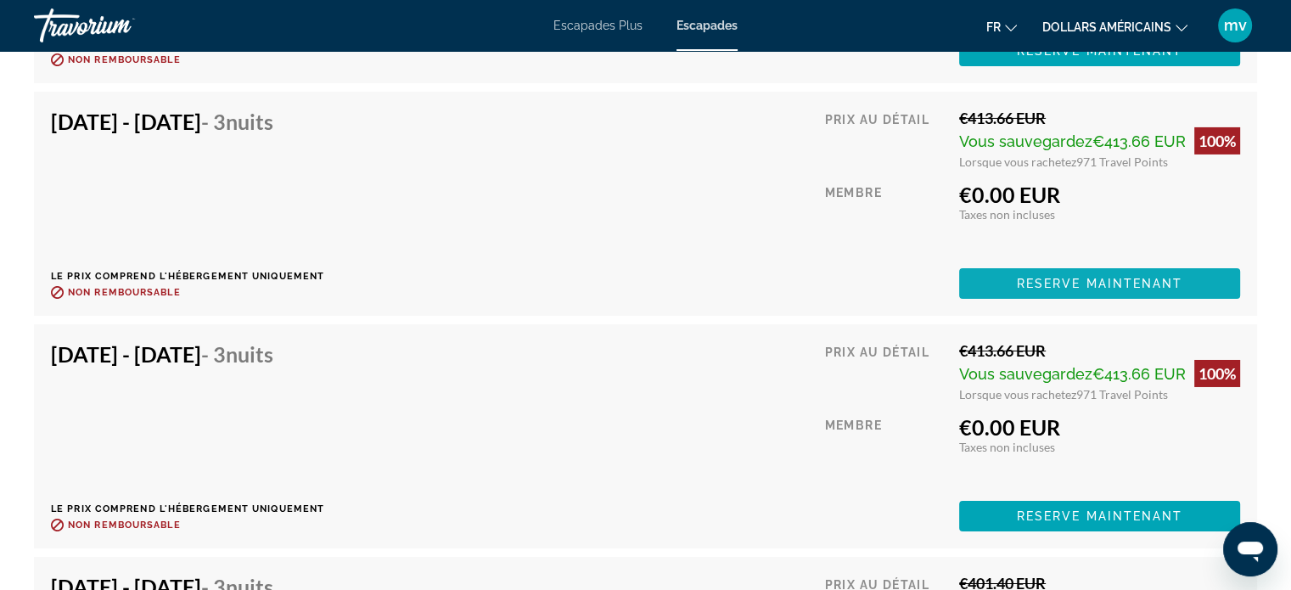
click at [1065, 279] on span "Reserve maintenant" at bounding box center [1100, 284] width 166 height 14
